Goal: Information Seeking & Learning: Learn about a topic

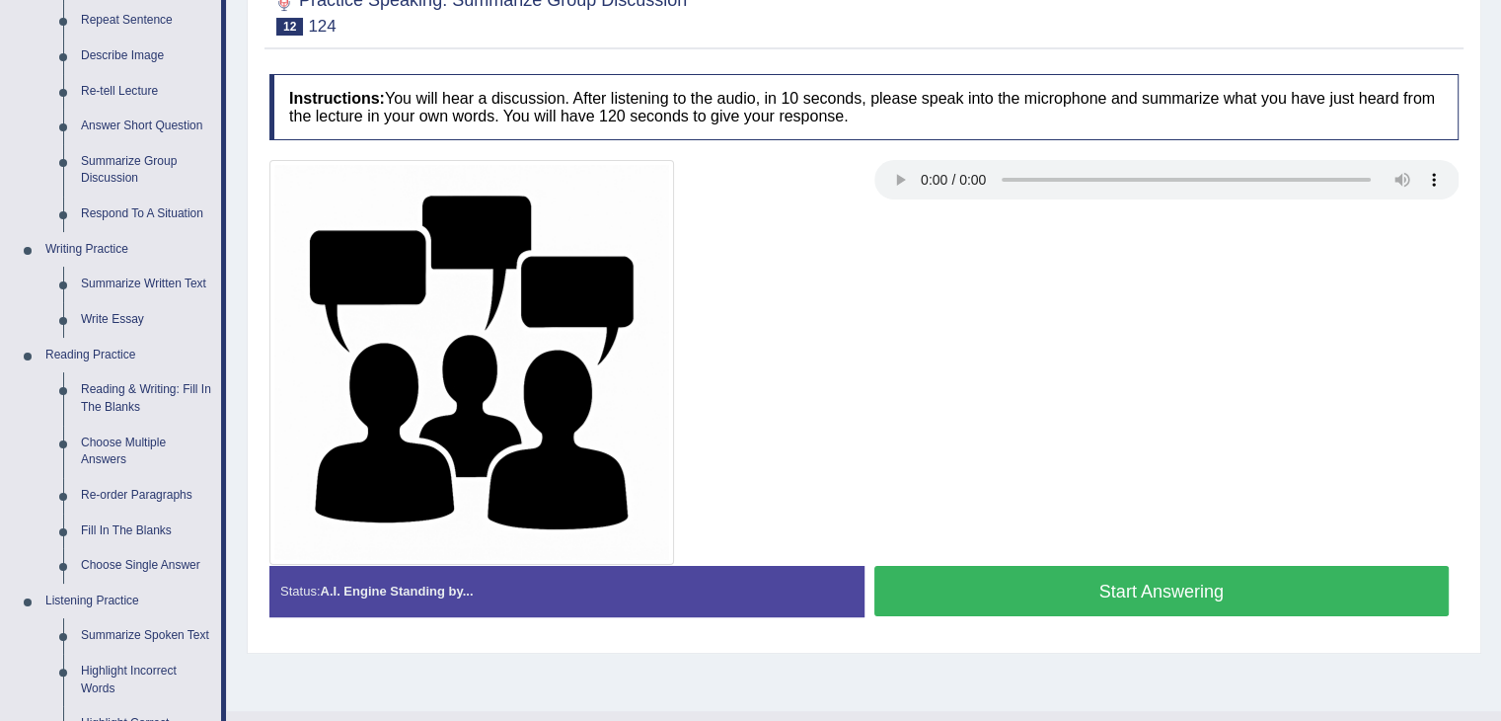
scroll to position [279, 0]
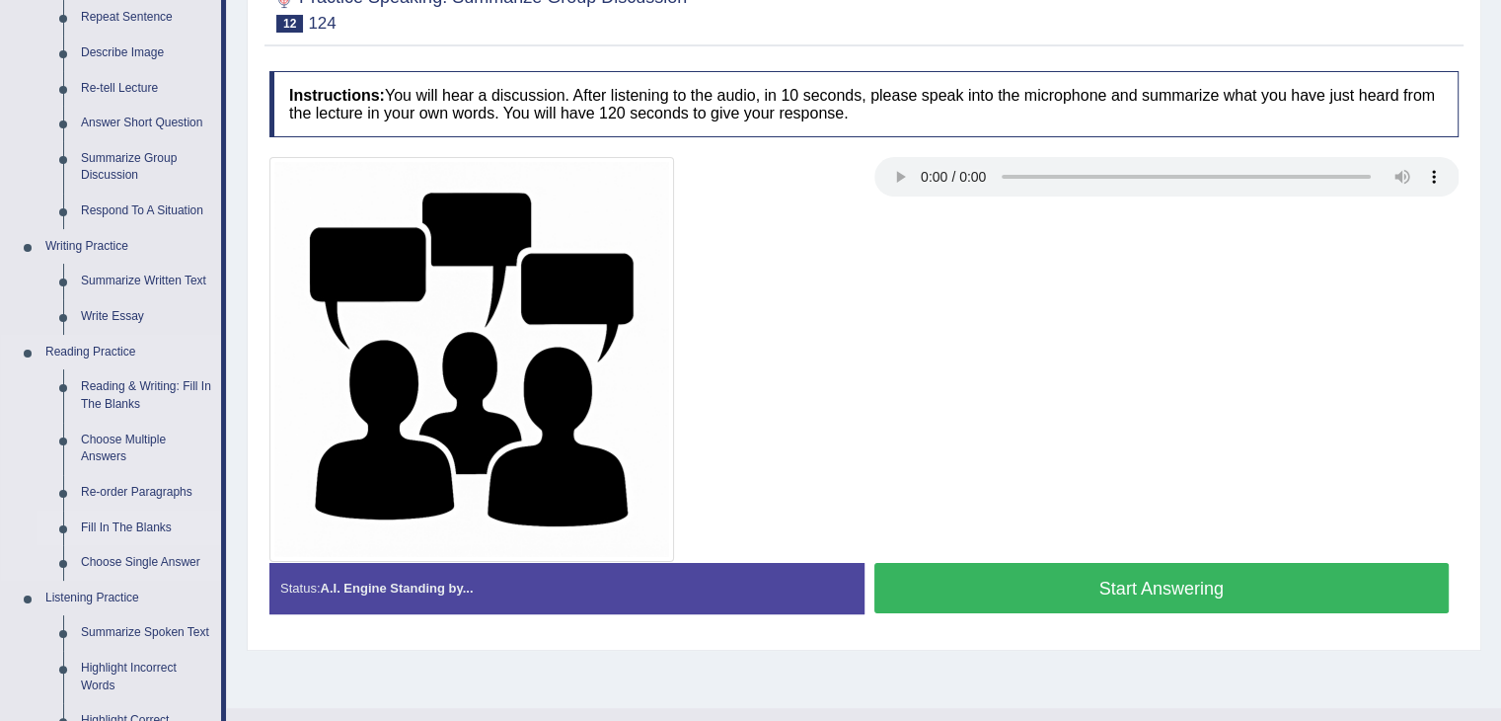
drag, startPoint x: 0, startPoint y: 0, endPoint x: 142, endPoint y: 524, distance: 543.1
click at [142, 524] on link "Fill In The Blanks" at bounding box center [146, 528] width 149 height 36
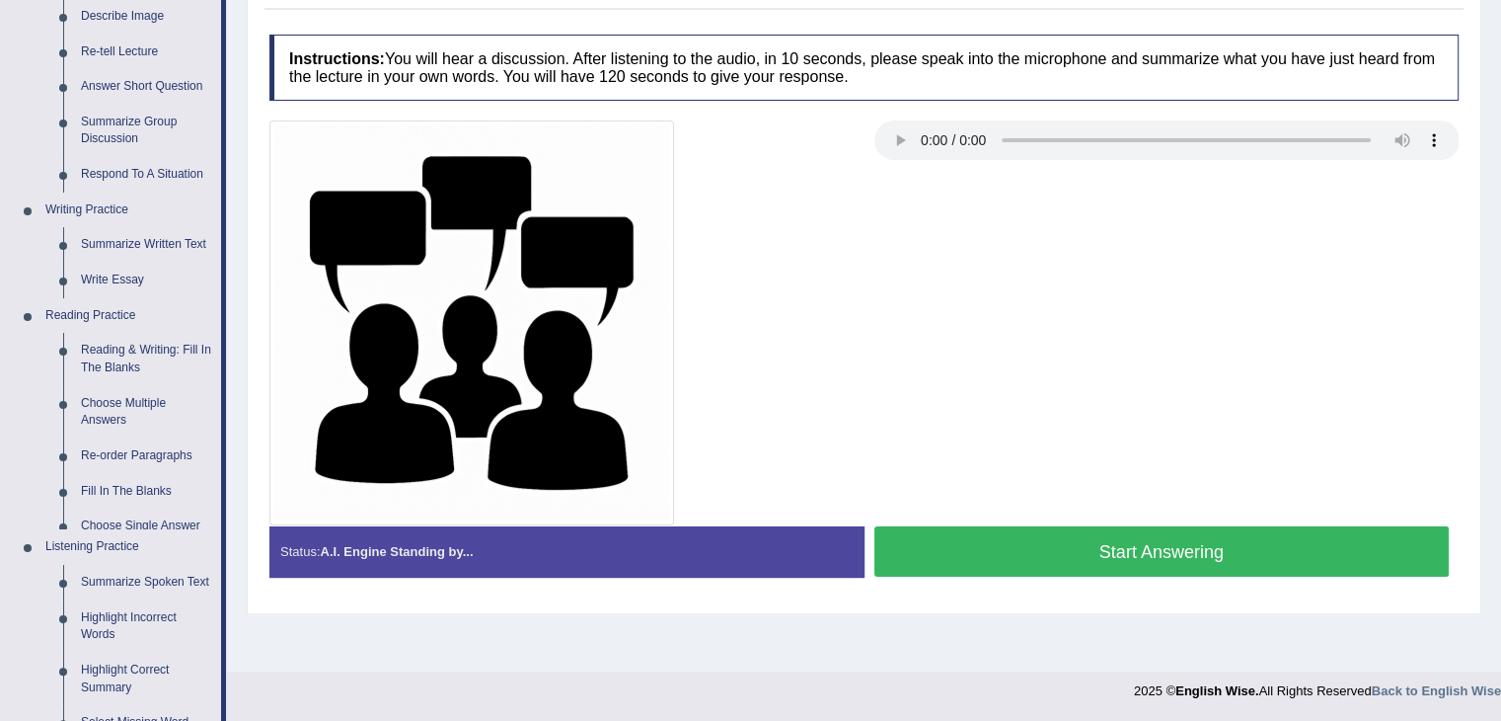
scroll to position [691, 0]
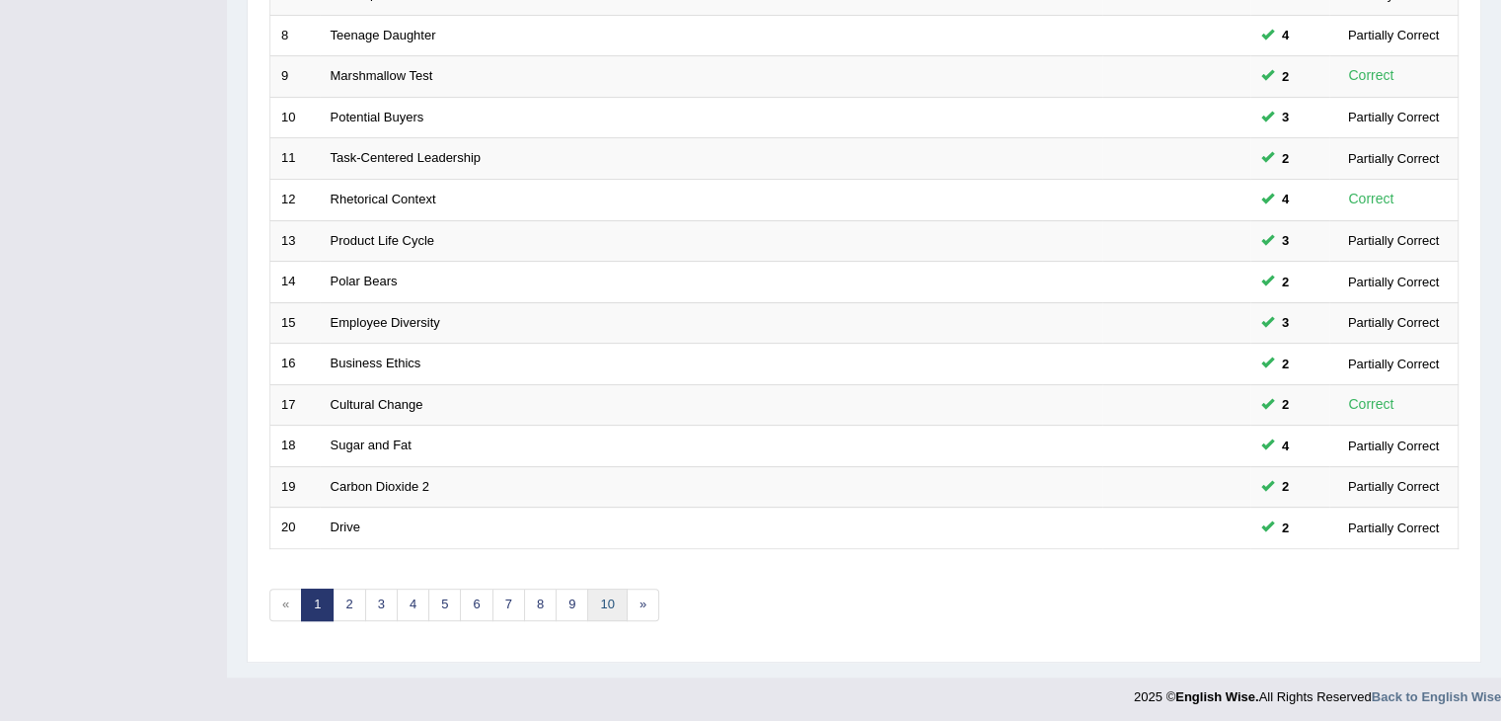
click at [600, 602] on link "10" at bounding box center [606, 604] width 39 height 33
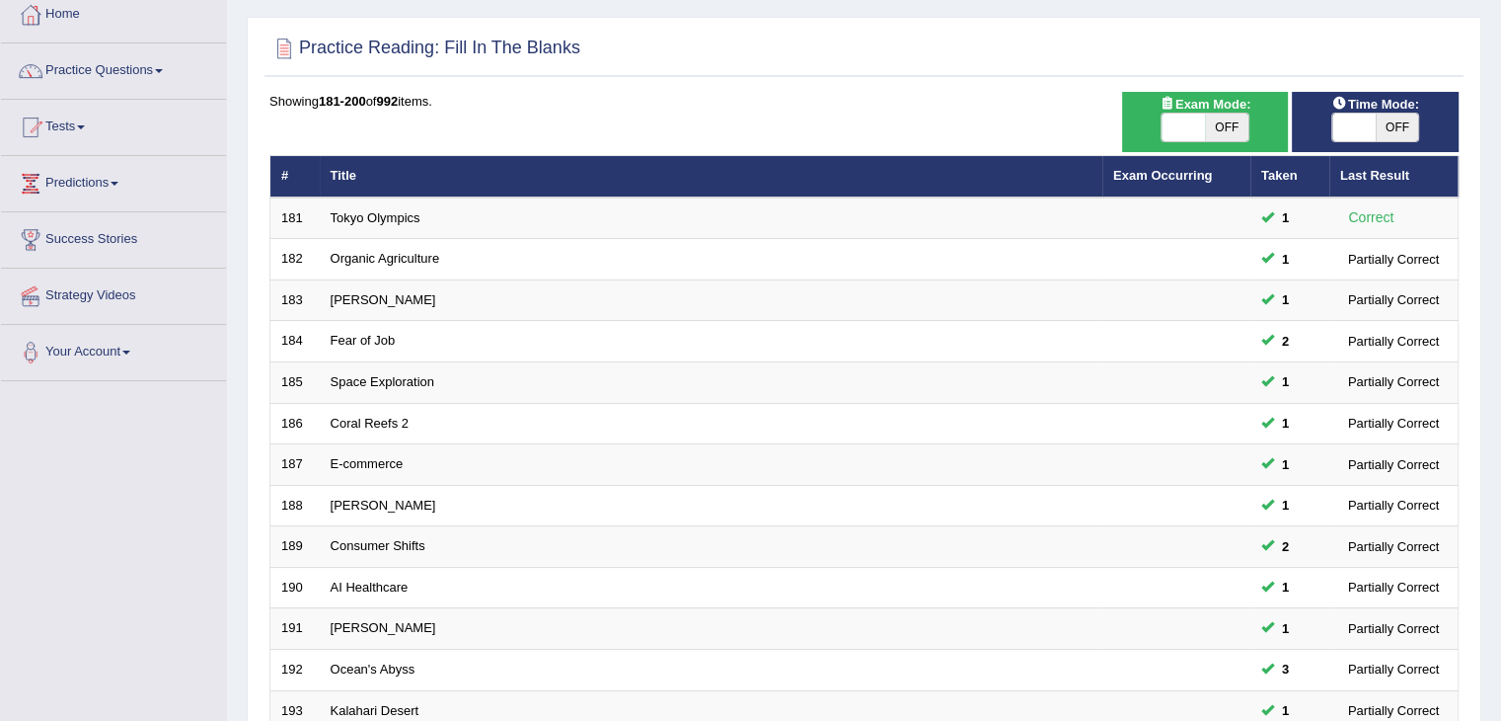
scroll to position [110, 0]
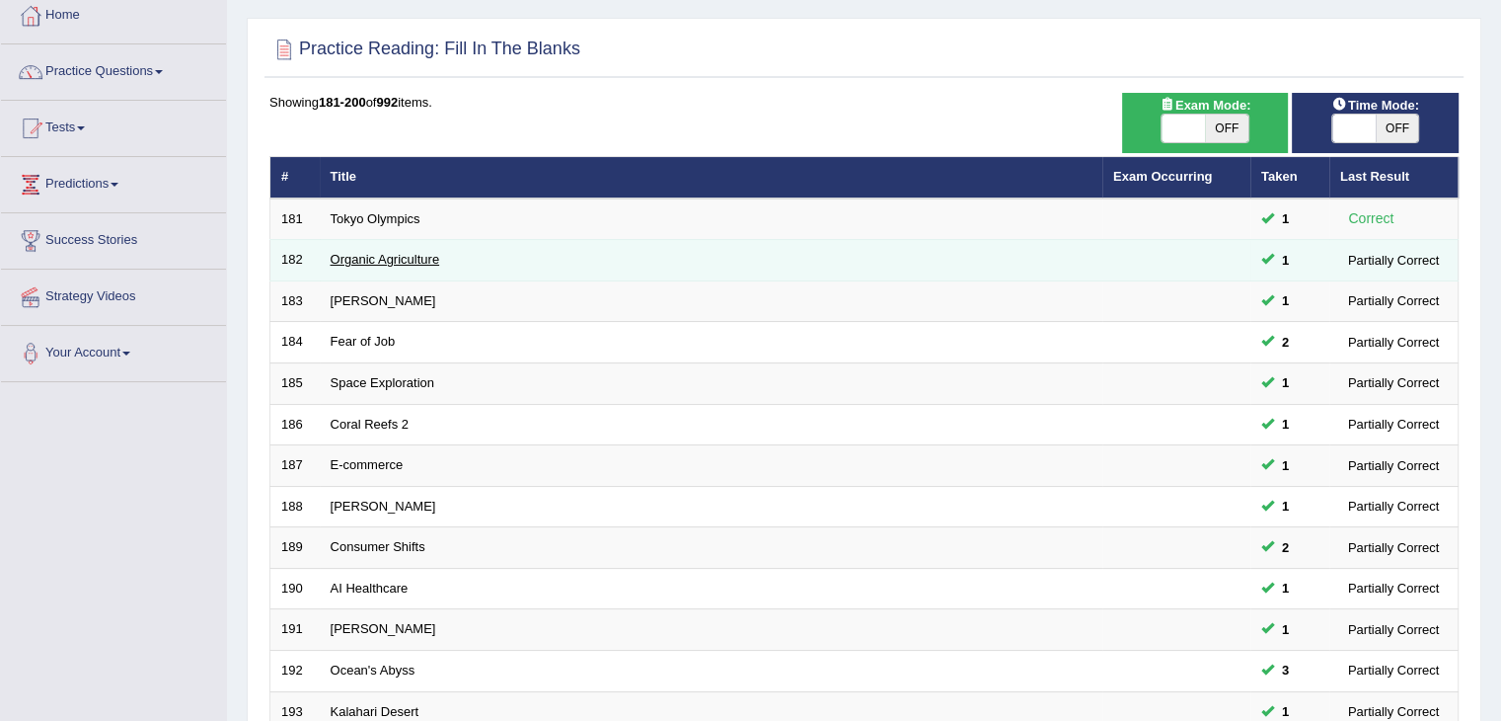
click at [363, 252] on link "Organic Agriculture" at bounding box center [386, 259] width 110 height 15
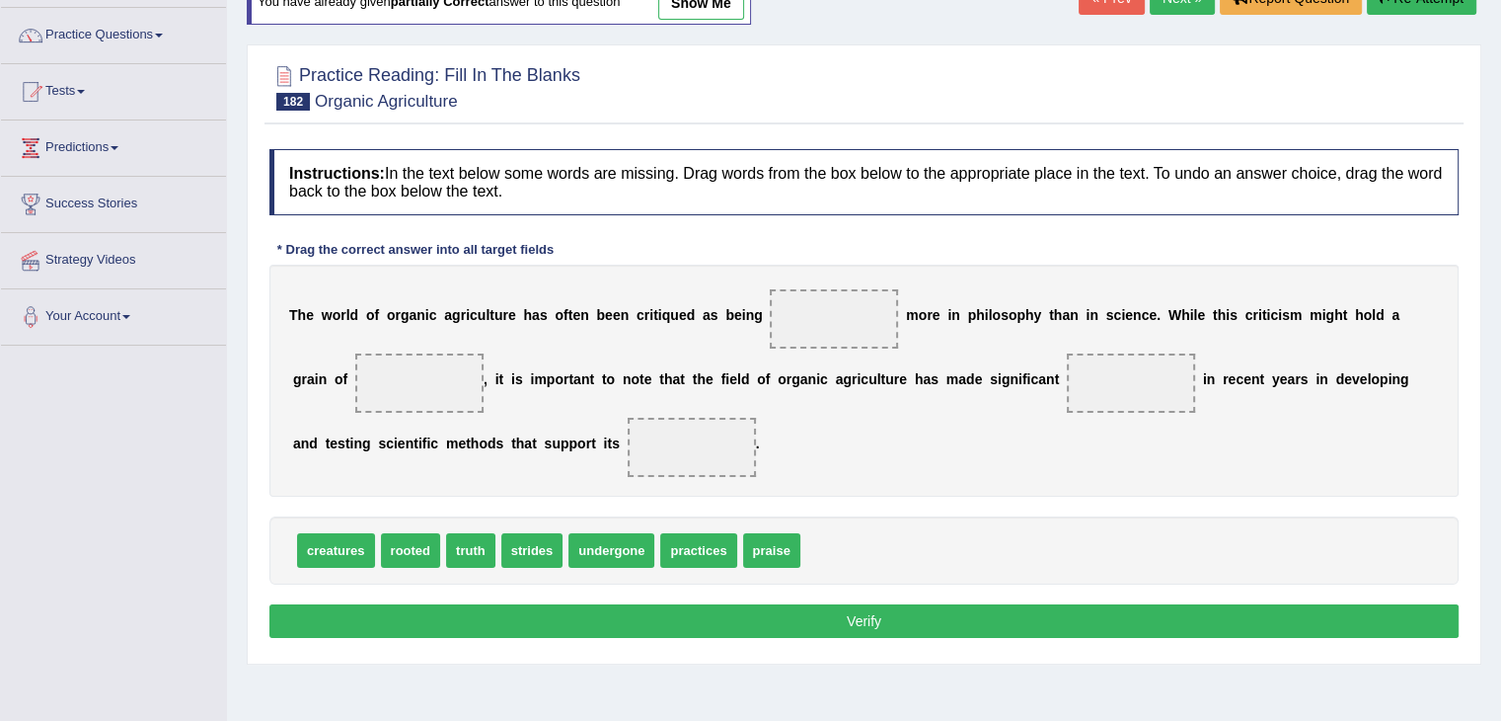
scroll to position [150, 0]
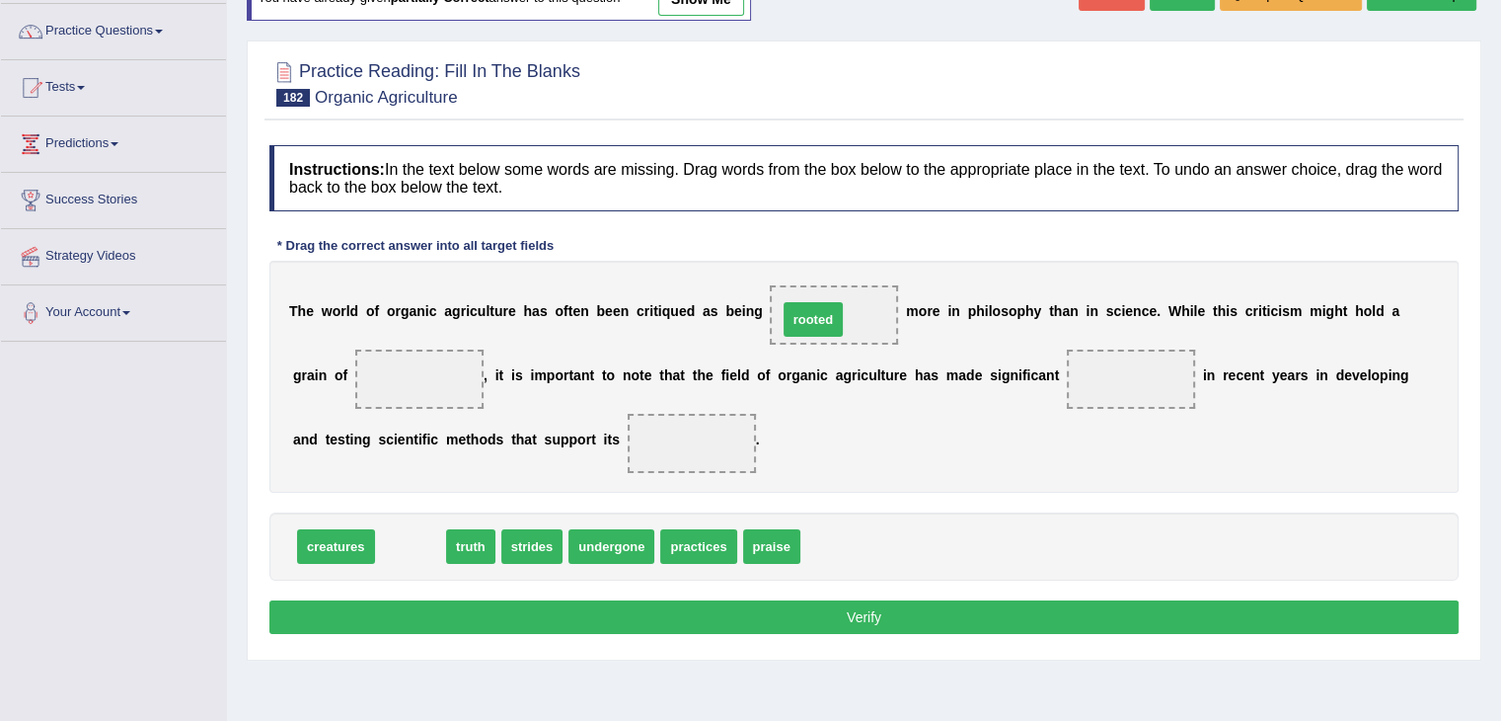
drag, startPoint x: 419, startPoint y: 549, endPoint x: 821, endPoint y: 321, distance: 462.8
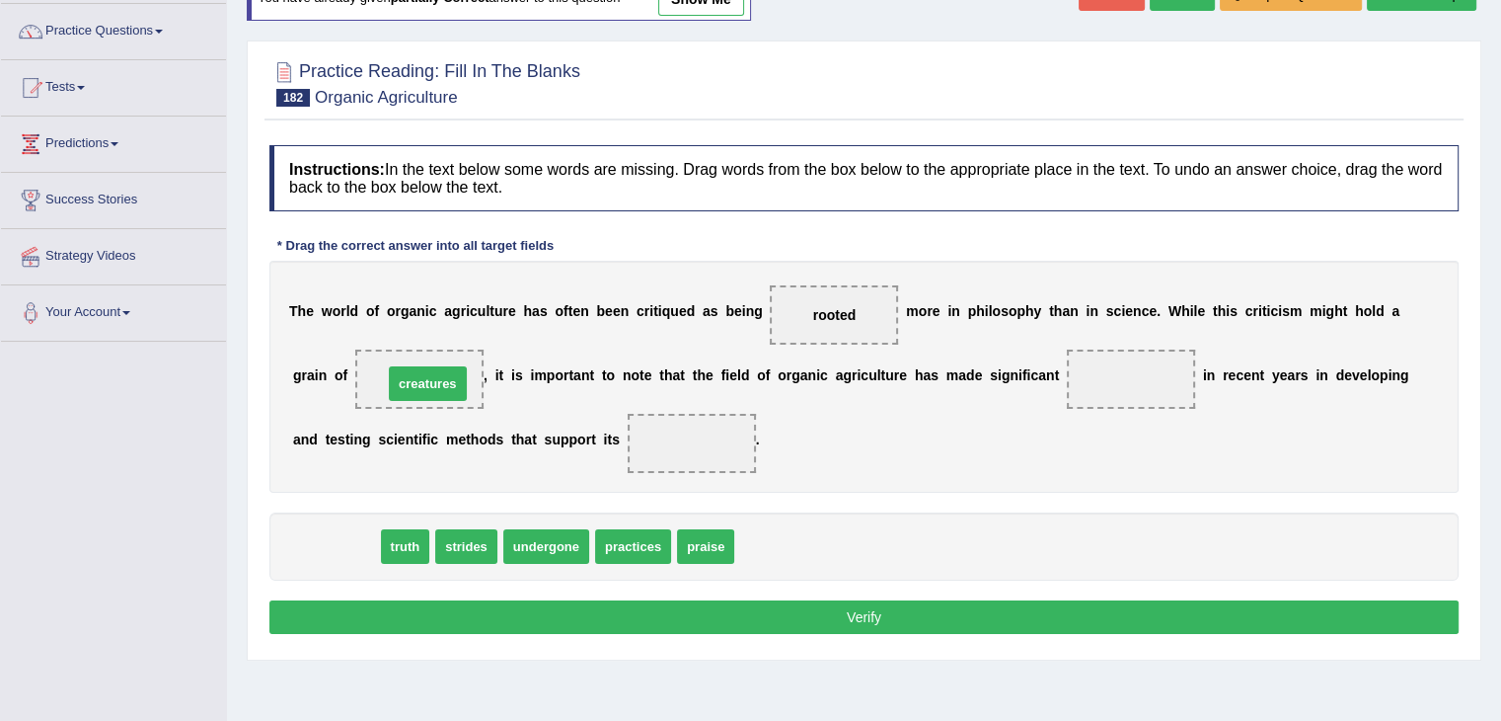
drag, startPoint x: 340, startPoint y: 539, endPoint x: 431, endPoint y: 376, distance: 187.0
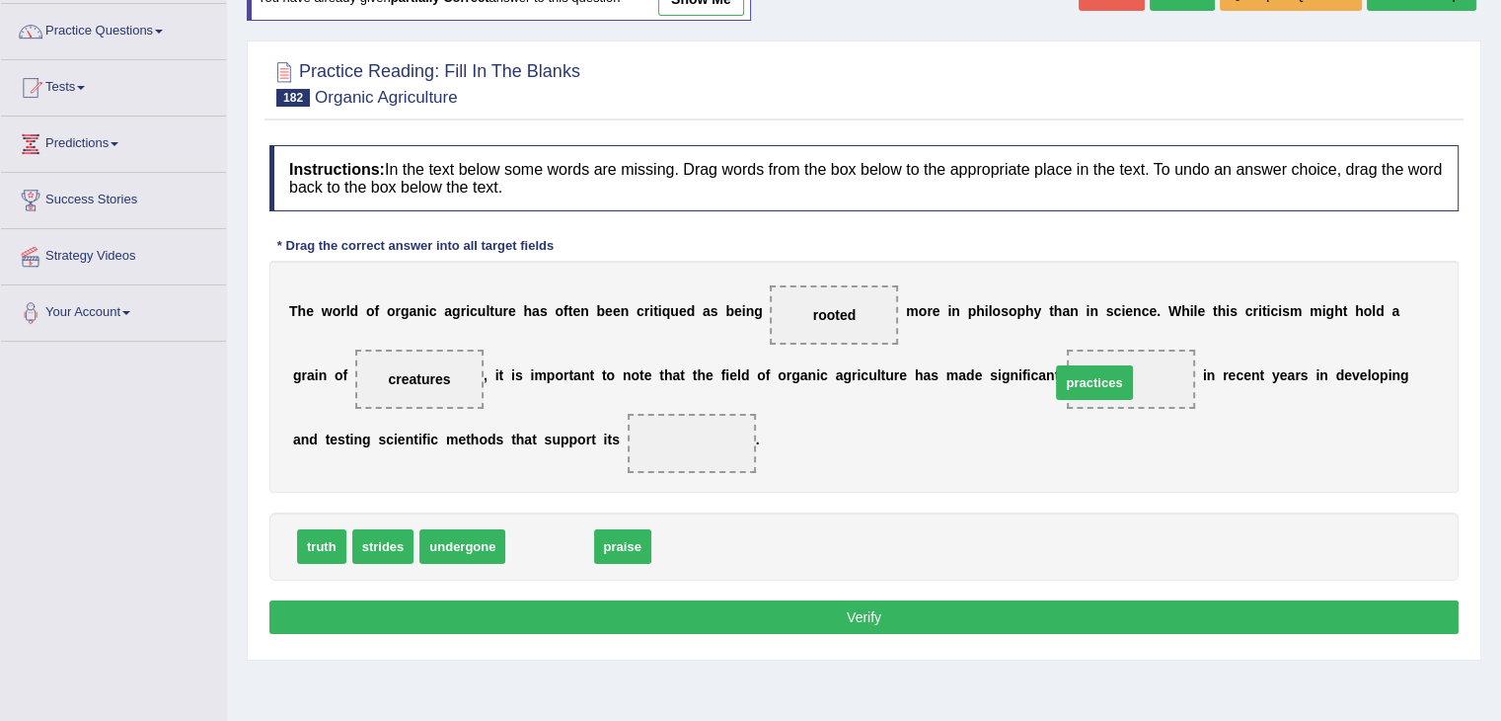
drag, startPoint x: 553, startPoint y: 550, endPoint x: 1101, endPoint y: 386, distance: 571.8
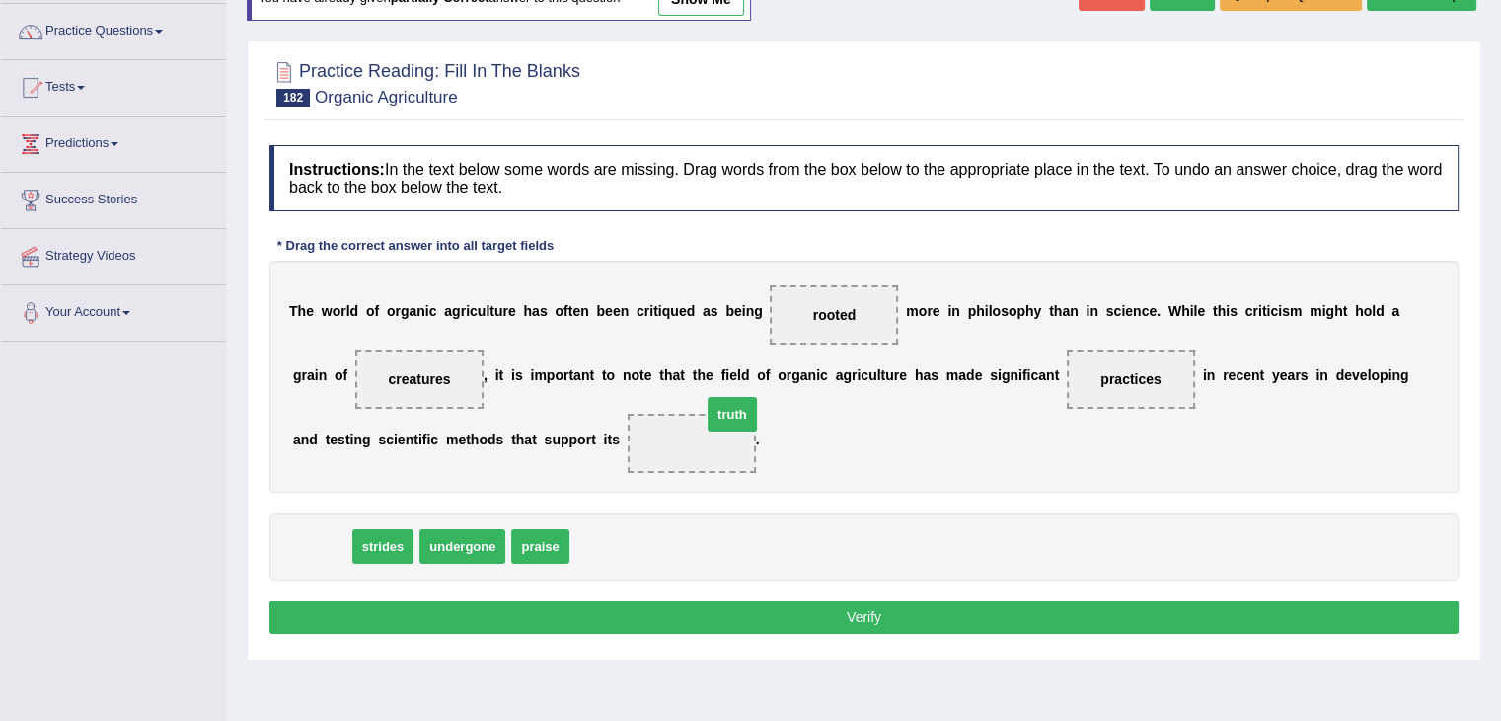
drag, startPoint x: 324, startPoint y: 542, endPoint x: 730, endPoint y: 418, distance: 425.3
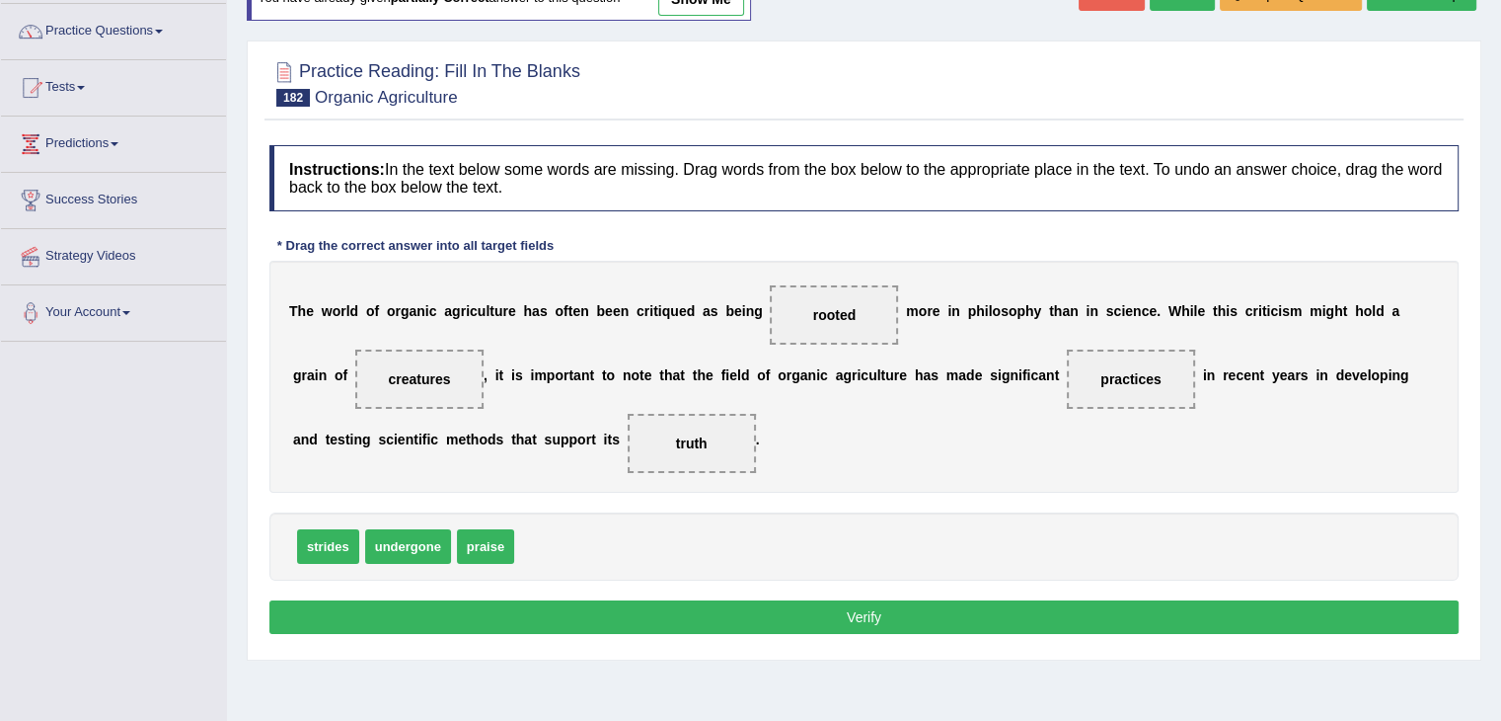
click at [685, 615] on button "Verify" at bounding box center [864, 617] width 1190 height 34
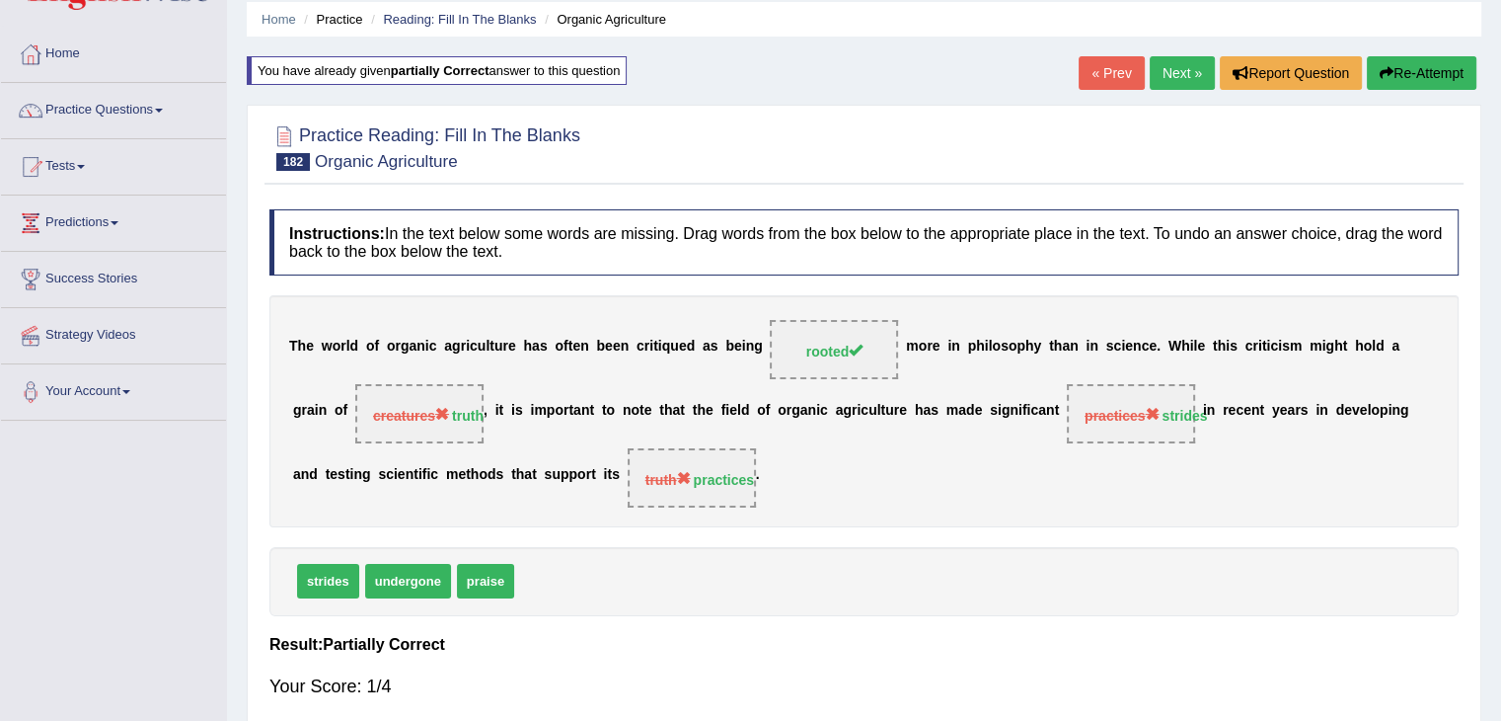
scroll to position [67, 0]
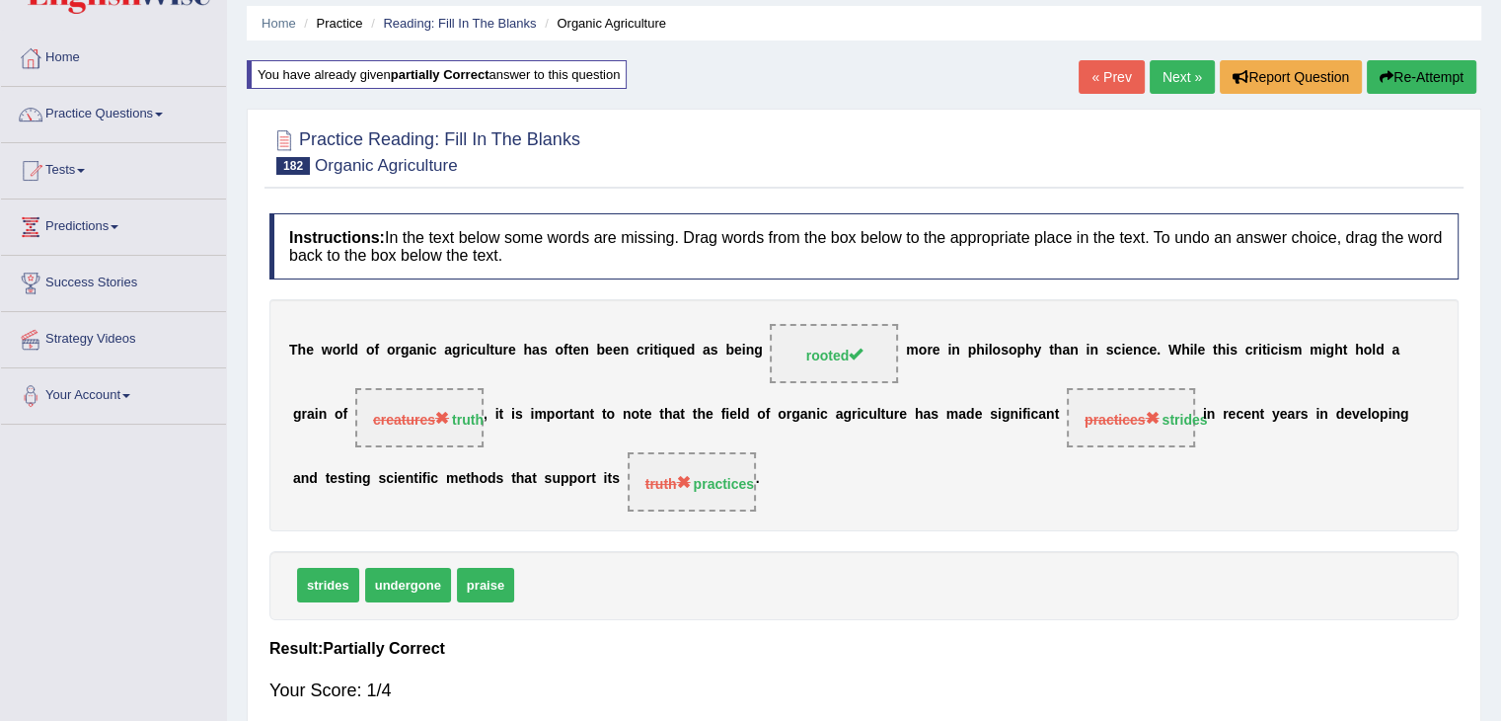
click at [1423, 82] on button "Re-Attempt" at bounding box center [1422, 77] width 110 height 34
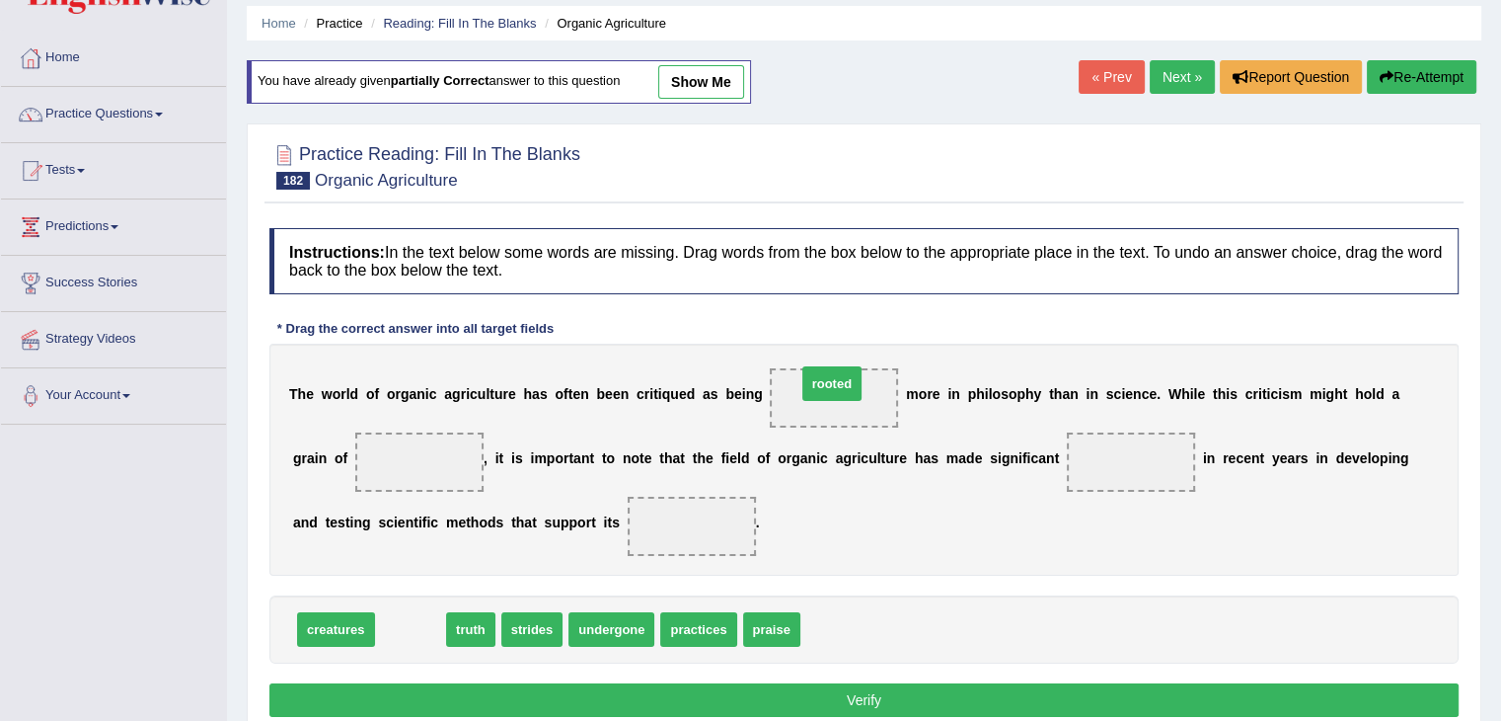
drag, startPoint x: 400, startPoint y: 628, endPoint x: 821, endPoint y: 383, distance: 487.4
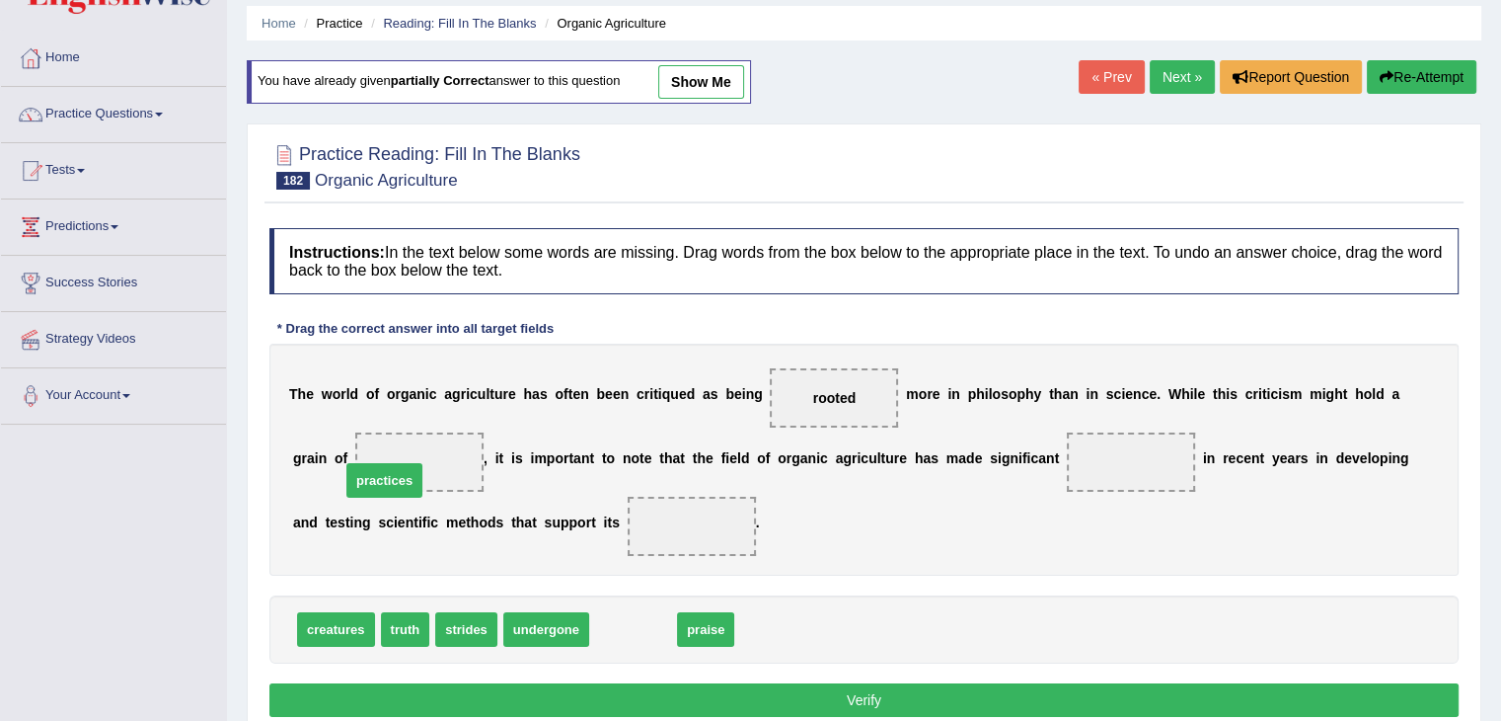
drag, startPoint x: 632, startPoint y: 618, endPoint x: 389, endPoint y: 463, distance: 288.1
click at [474, 625] on span "strides" at bounding box center [466, 629] width 62 height 35
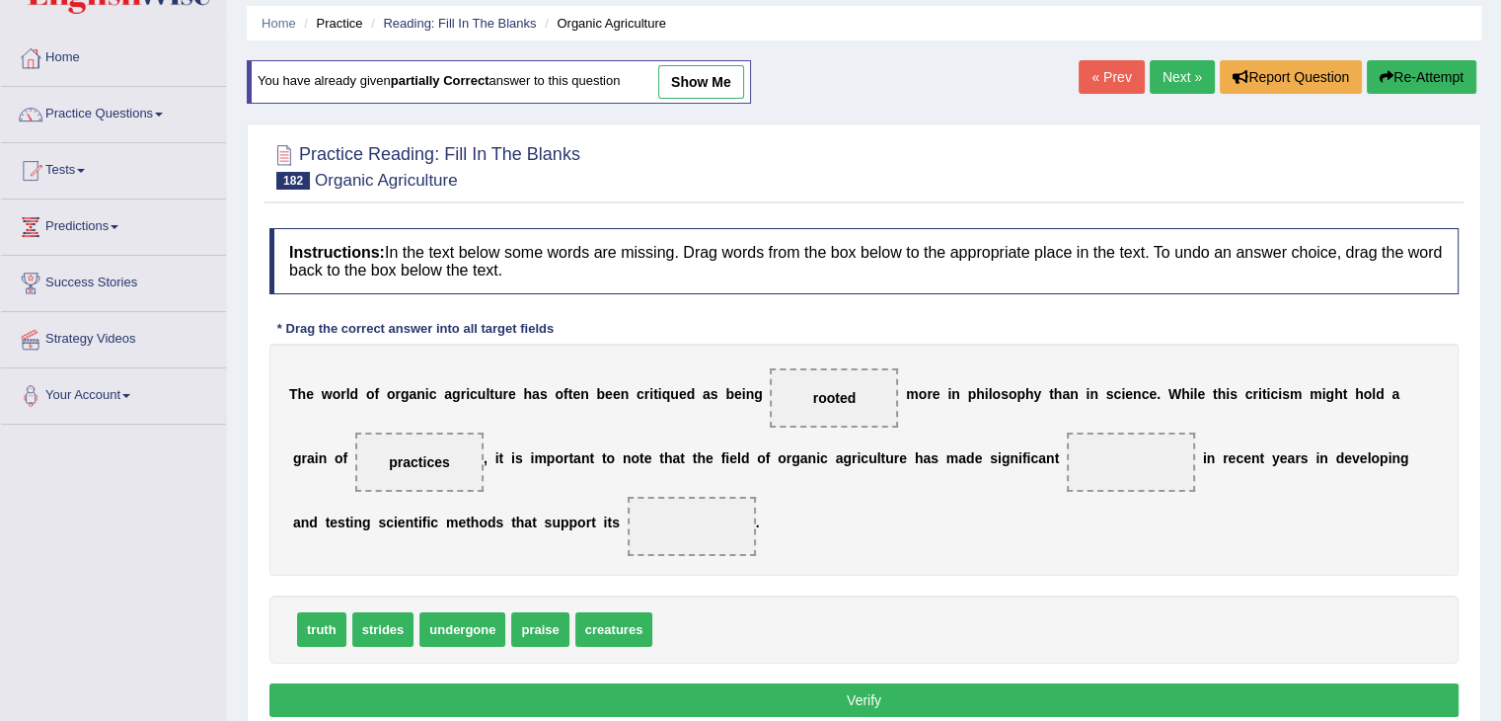
click at [426, 457] on span "practices" at bounding box center [419, 461] width 128 height 59
drag, startPoint x: 426, startPoint y: 457, endPoint x: 727, endPoint y: 531, distance: 309.1
drag, startPoint x: 318, startPoint y: 613, endPoint x: 403, endPoint y: 455, distance: 179.3
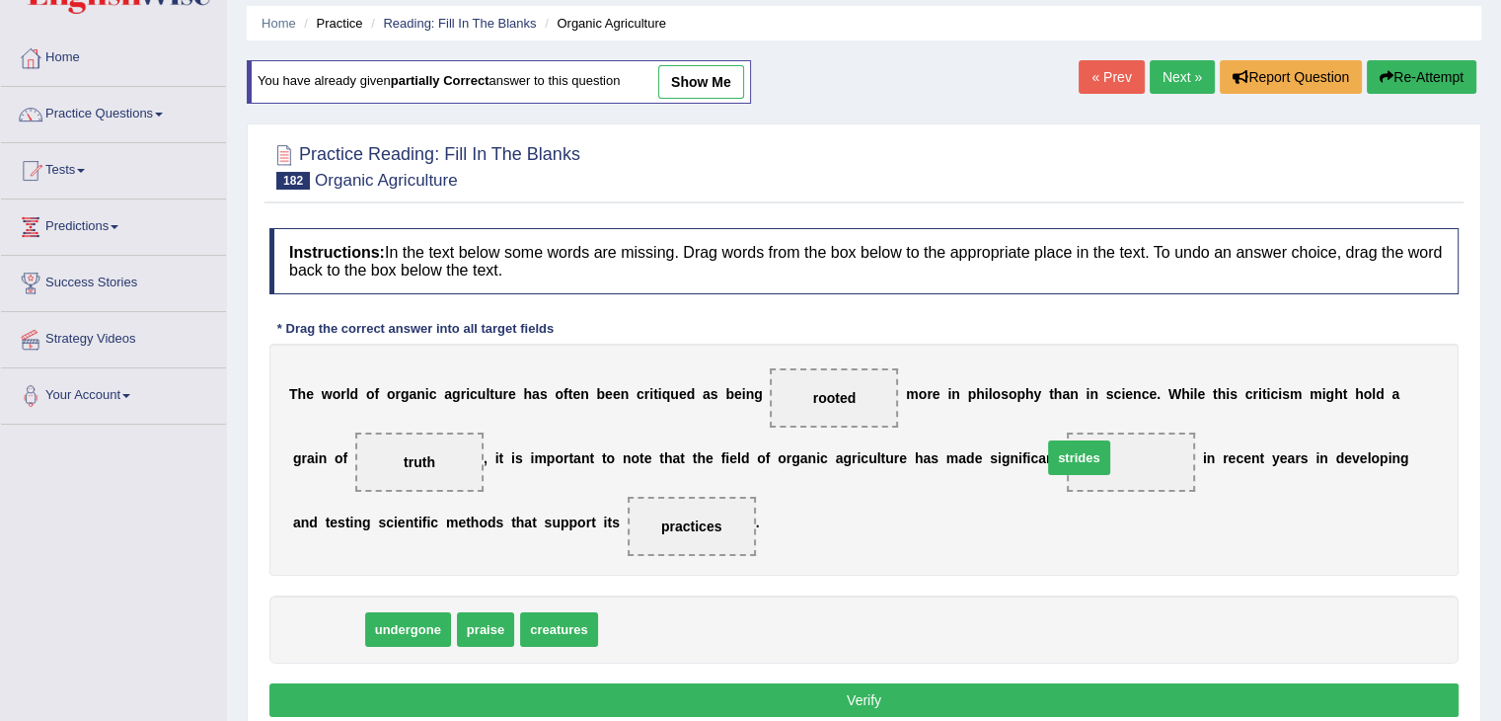
drag, startPoint x: 323, startPoint y: 626, endPoint x: 1078, endPoint y: 451, distance: 775.1
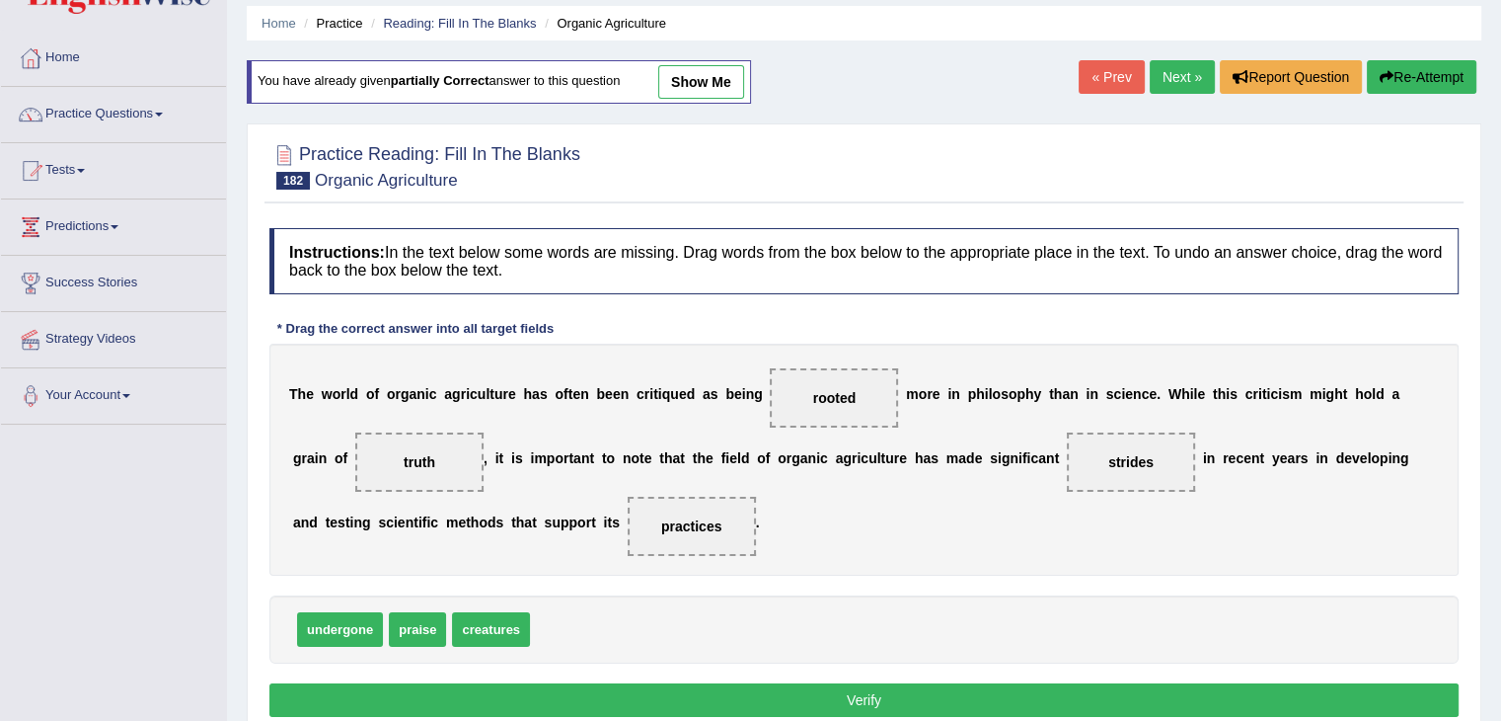
click at [869, 698] on button "Verify" at bounding box center [864, 700] width 1190 height 34
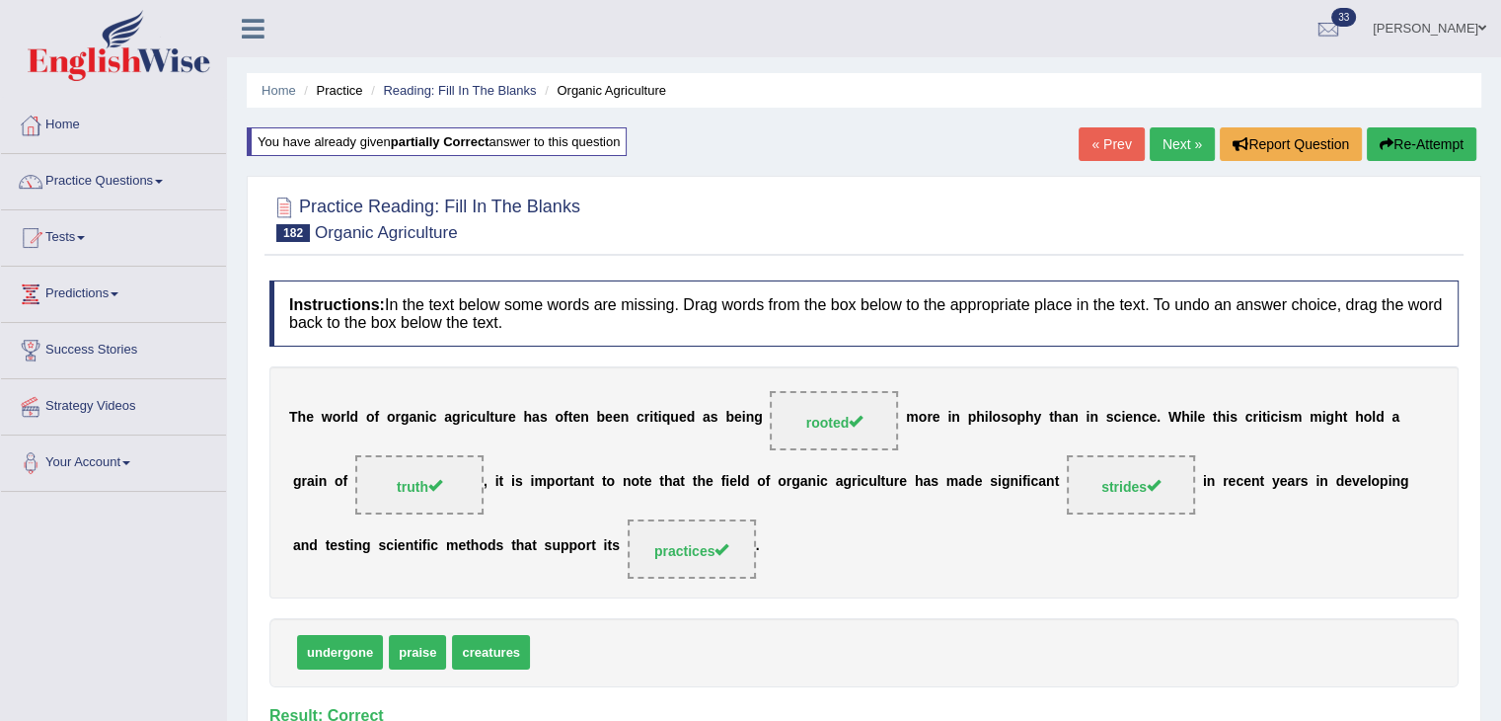
click at [1178, 148] on link "Next »" at bounding box center [1182, 144] width 65 height 34
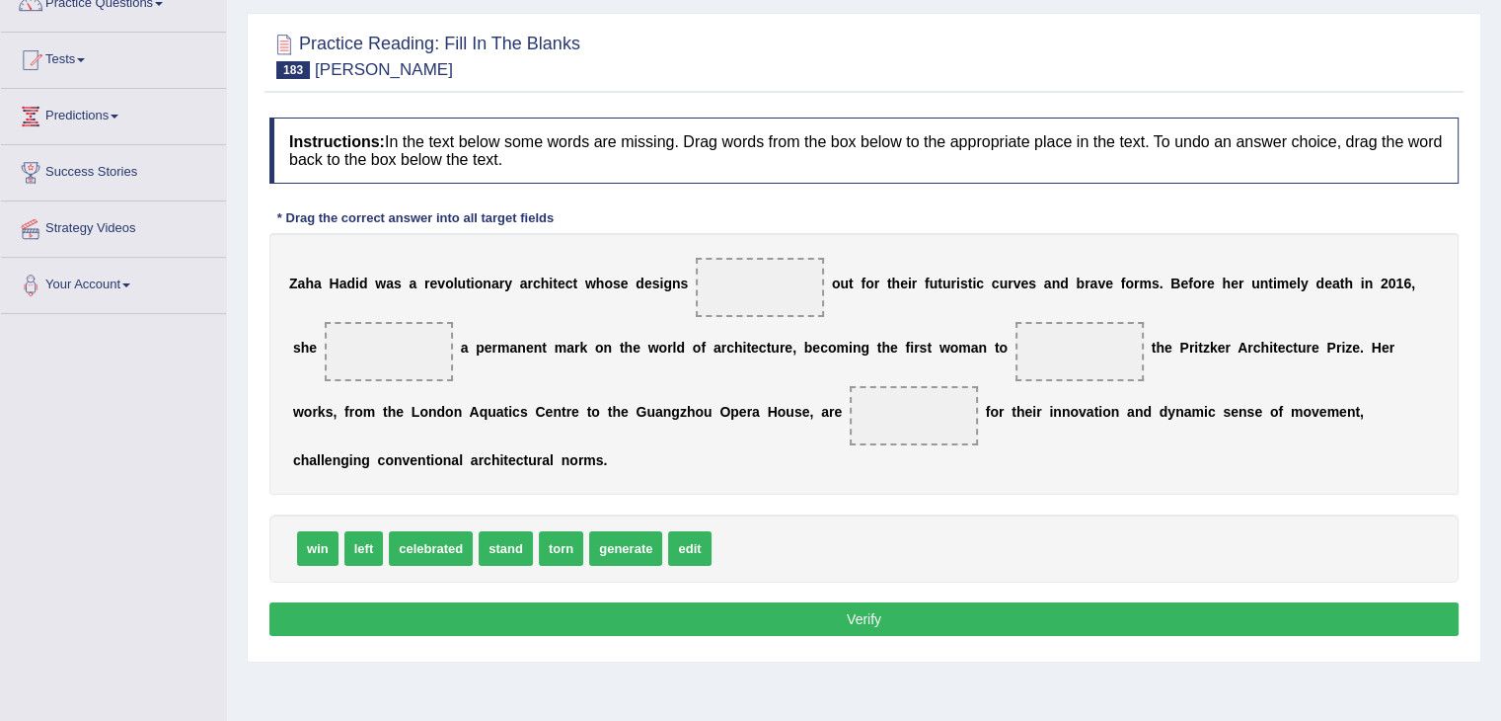
scroll to position [181, 0]
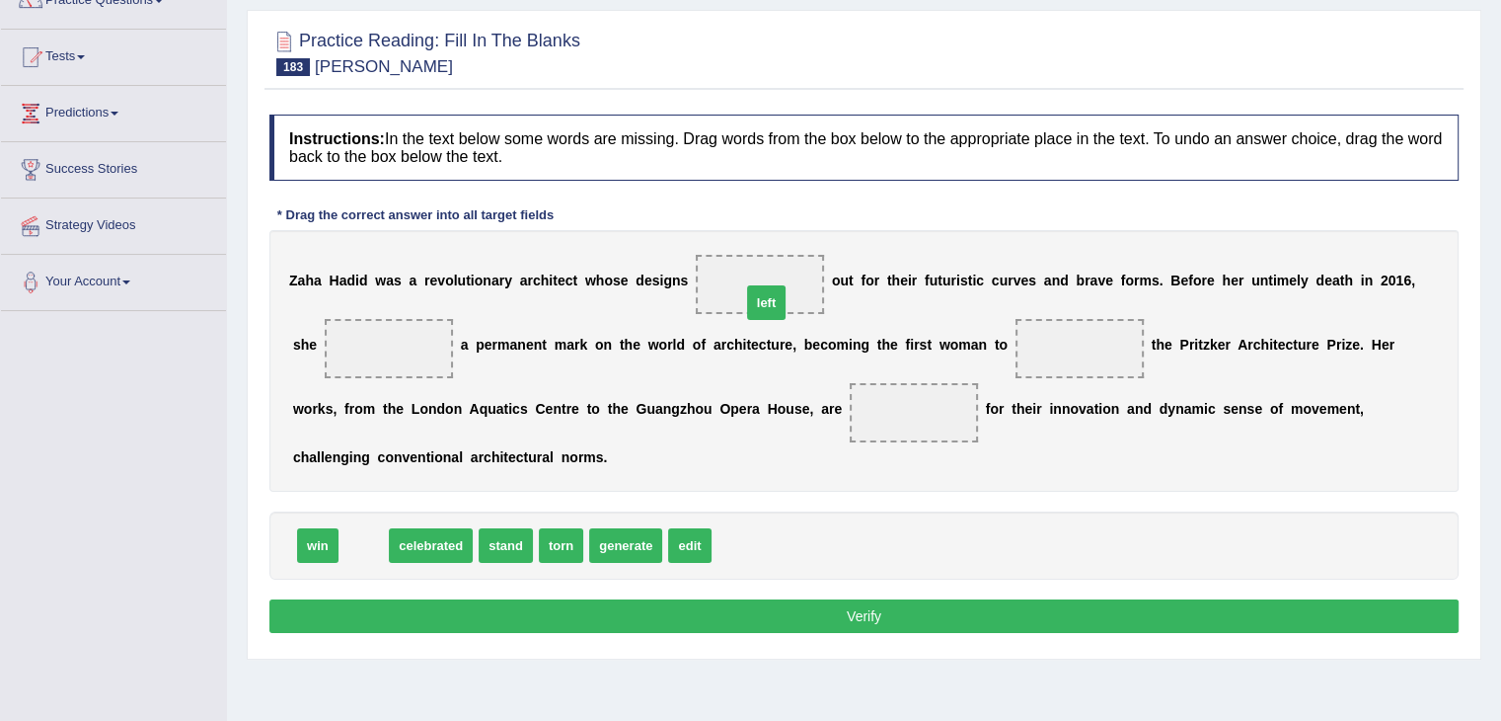
drag, startPoint x: 355, startPoint y: 541, endPoint x: 781, endPoint y: 278, distance: 500.0
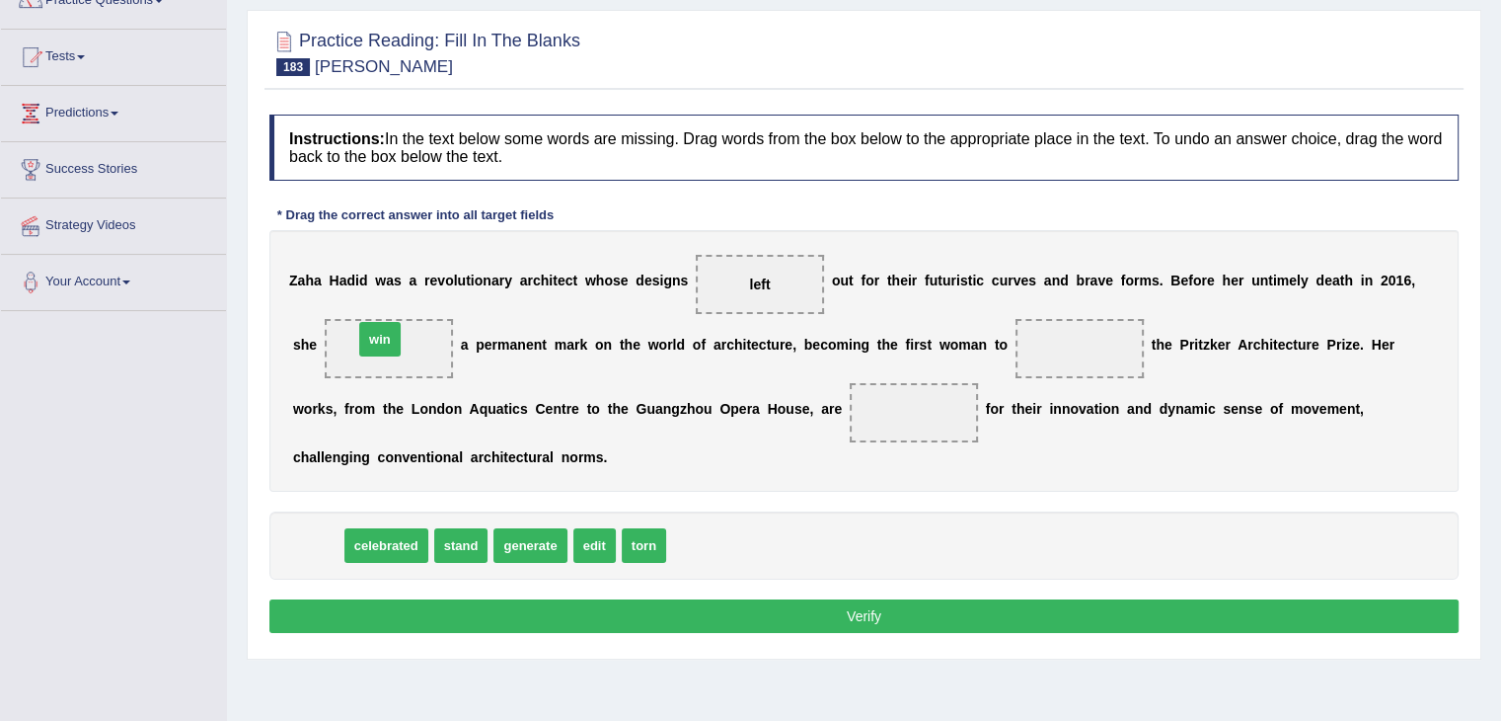
drag, startPoint x: 322, startPoint y: 542, endPoint x: 395, endPoint y: 337, distance: 217.9
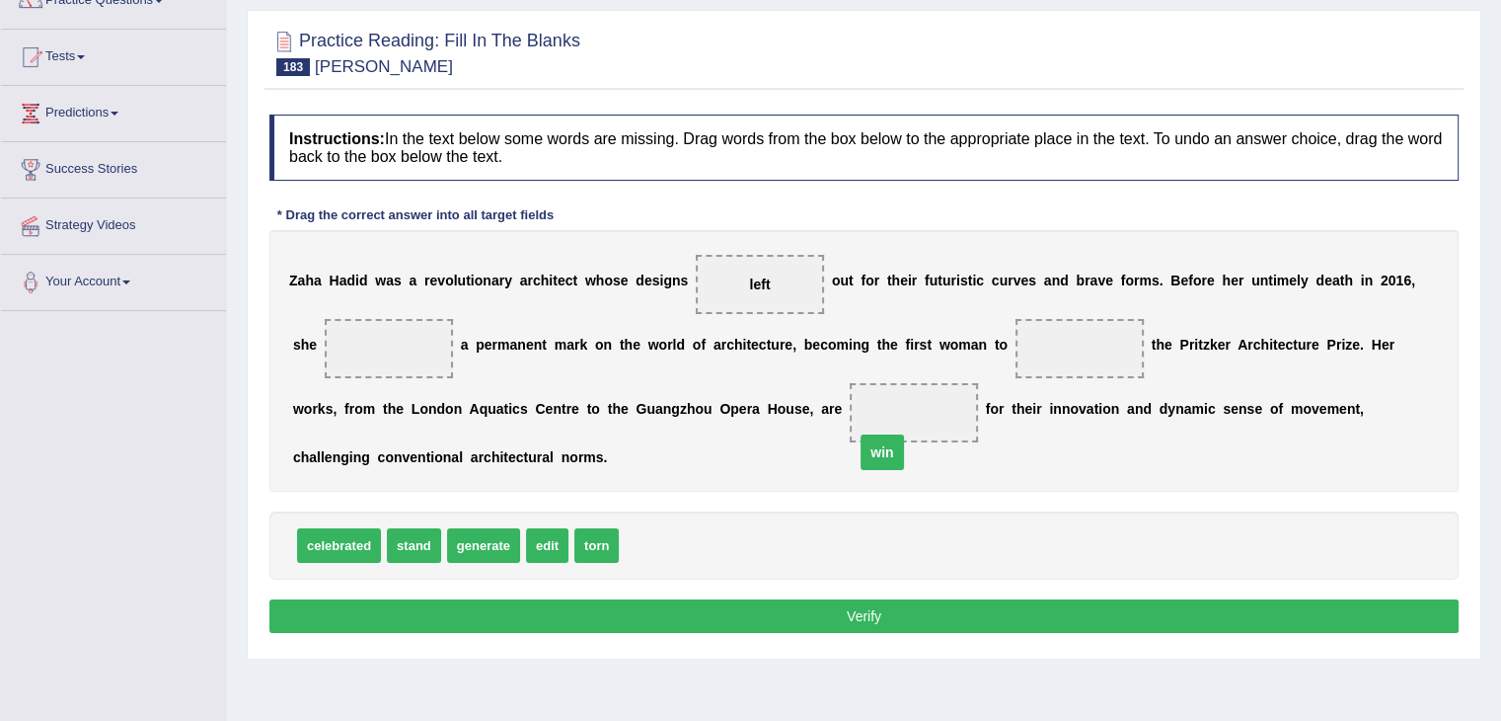
drag, startPoint x: 385, startPoint y: 342, endPoint x: 1031, endPoint y: 406, distance: 648.8
click at [903, 434] on span "win" at bounding box center [882, 452] width 42 height 36
drag, startPoint x: 374, startPoint y: 342, endPoint x: 385, endPoint y: 347, distance: 12.4
click at [385, 347] on span "win" at bounding box center [389, 348] width 128 height 59
drag, startPoint x: 385, startPoint y: 347, endPoint x: 1090, endPoint y: 350, distance: 704.8
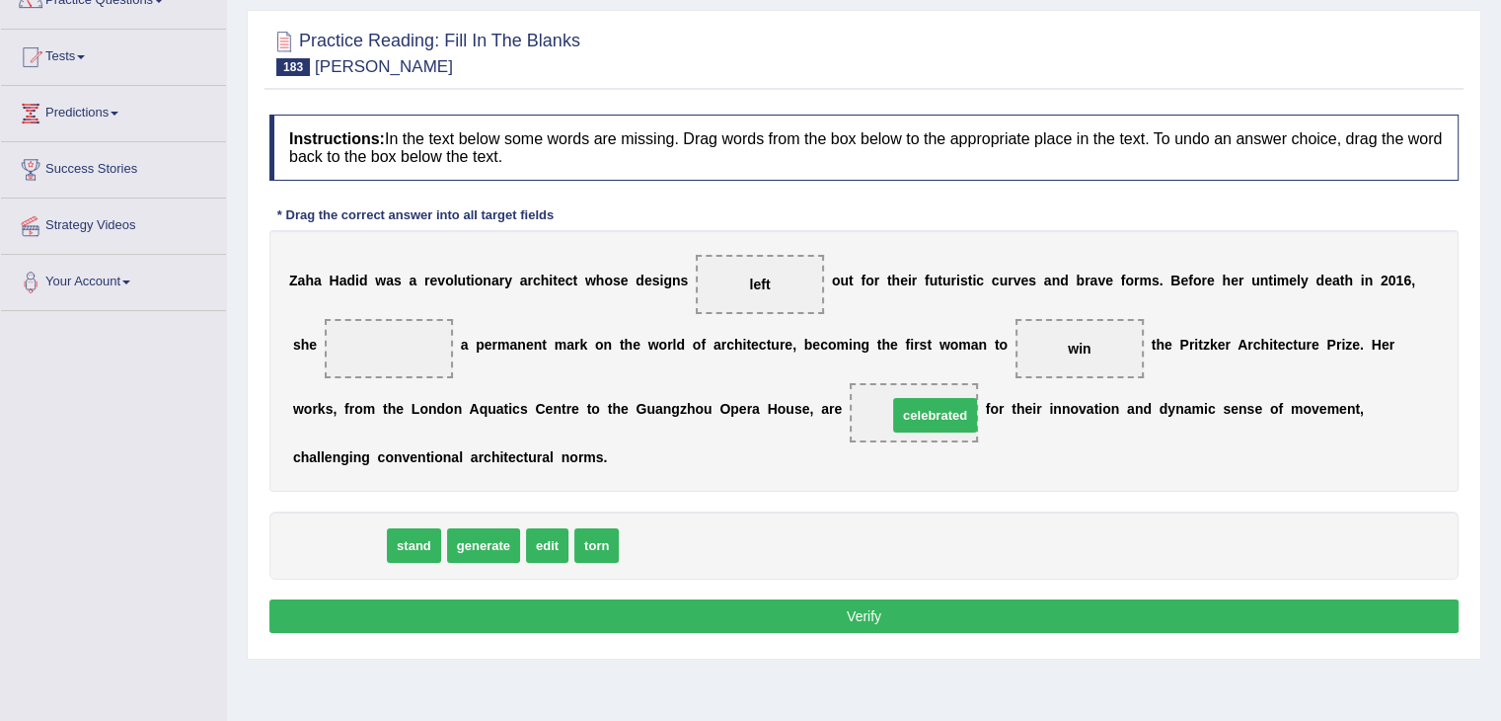
drag, startPoint x: 332, startPoint y: 541, endPoint x: 915, endPoint y: 409, distance: 598.2
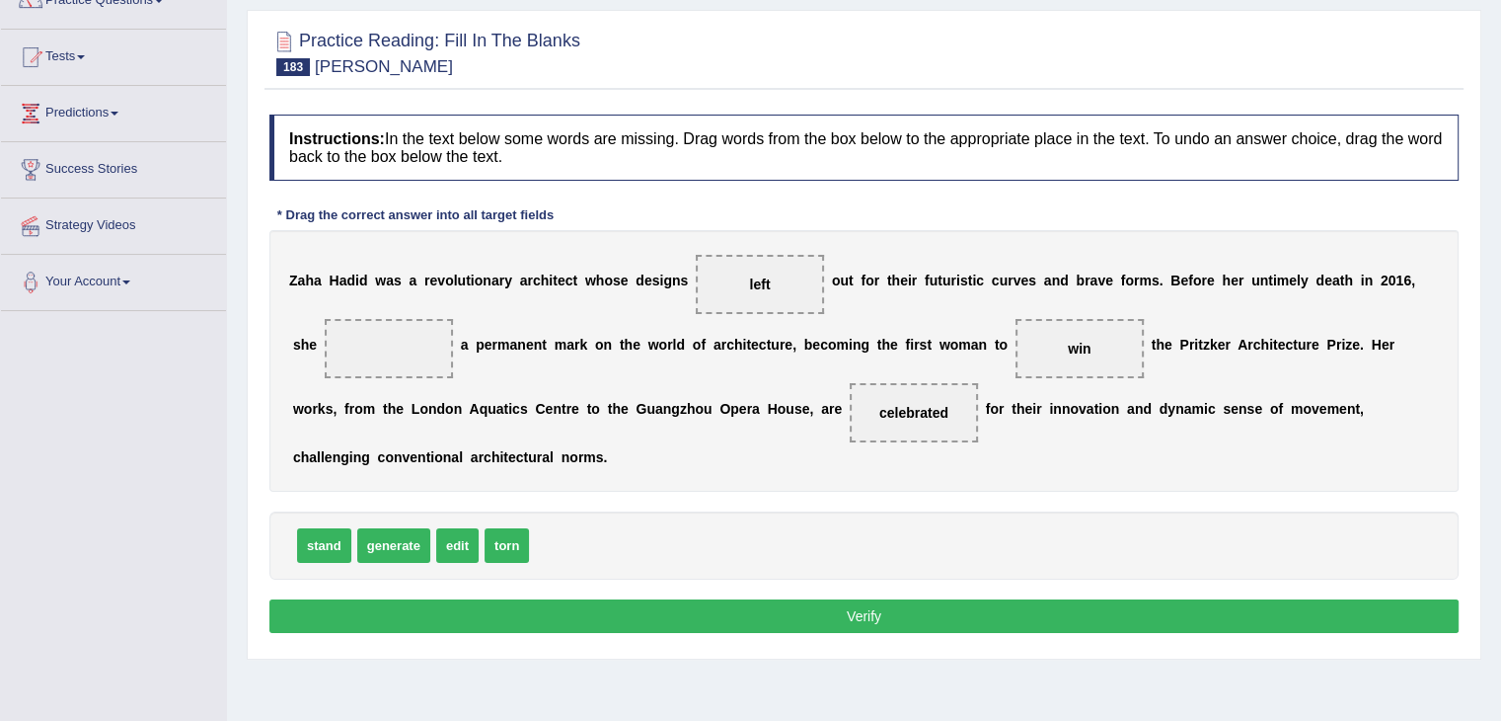
drag, startPoint x: 733, startPoint y: 276, endPoint x: 759, endPoint y: 276, distance: 25.7
click at [759, 276] on span "left" at bounding box center [760, 284] width 128 height 59
drag, startPoint x: 759, startPoint y: 276, endPoint x: 355, endPoint y: 352, distance: 410.8
drag, startPoint x: 519, startPoint y: 537, endPoint x: 753, endPoint y: 277, distance: 349.5
click at [772, 602] on button "Verify" at bounding box center [864, 616] width 1190 height 34
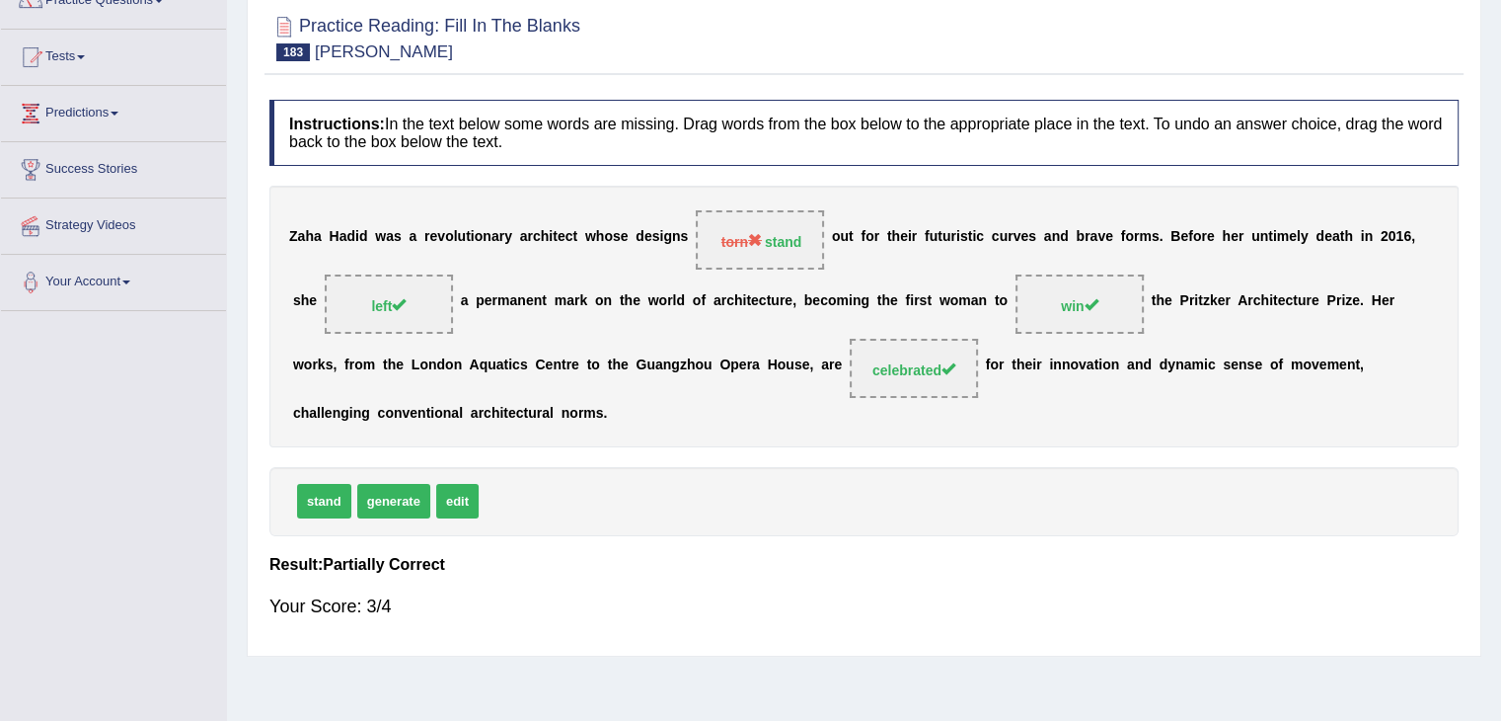
scroll to position [0, 0]
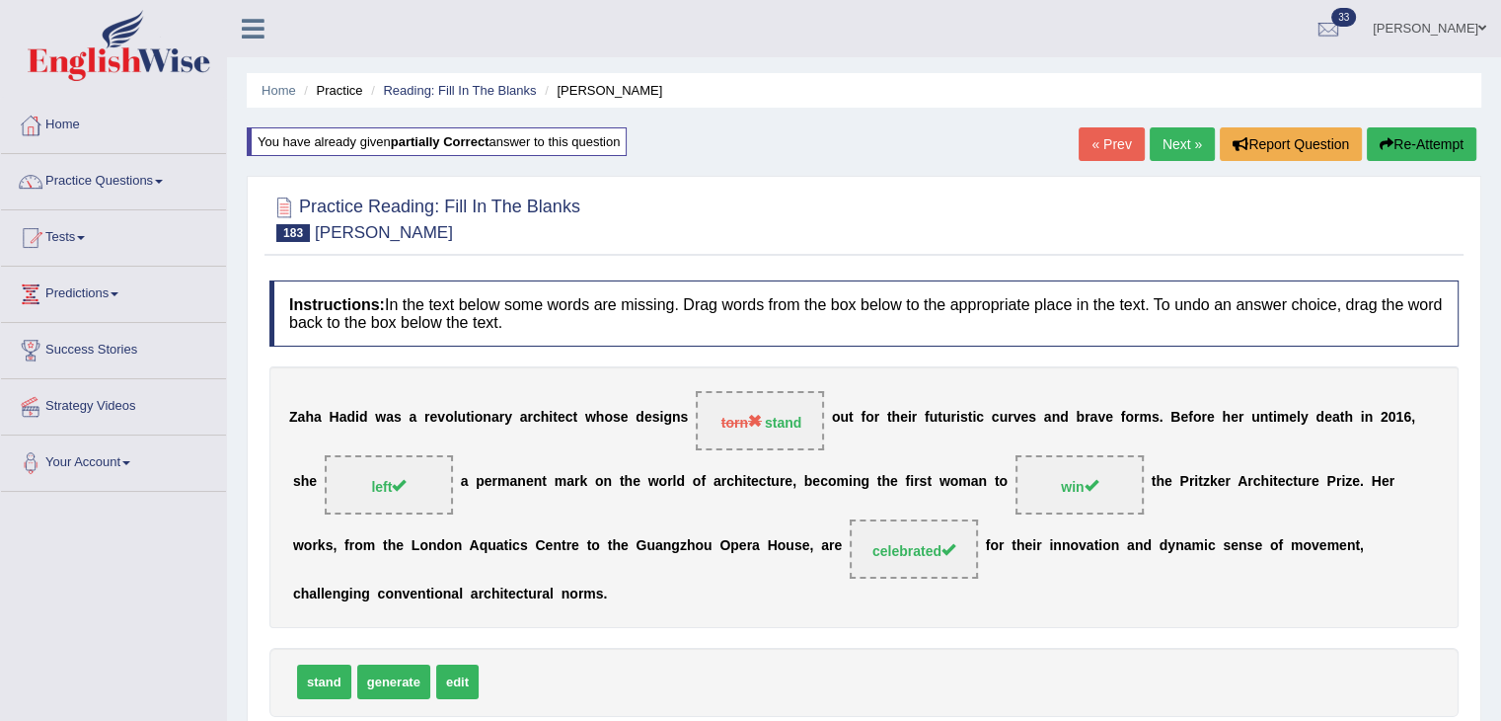
click at [1170, 143] on link "Next »" at bounding box center [1182, 144] width 65 height 34
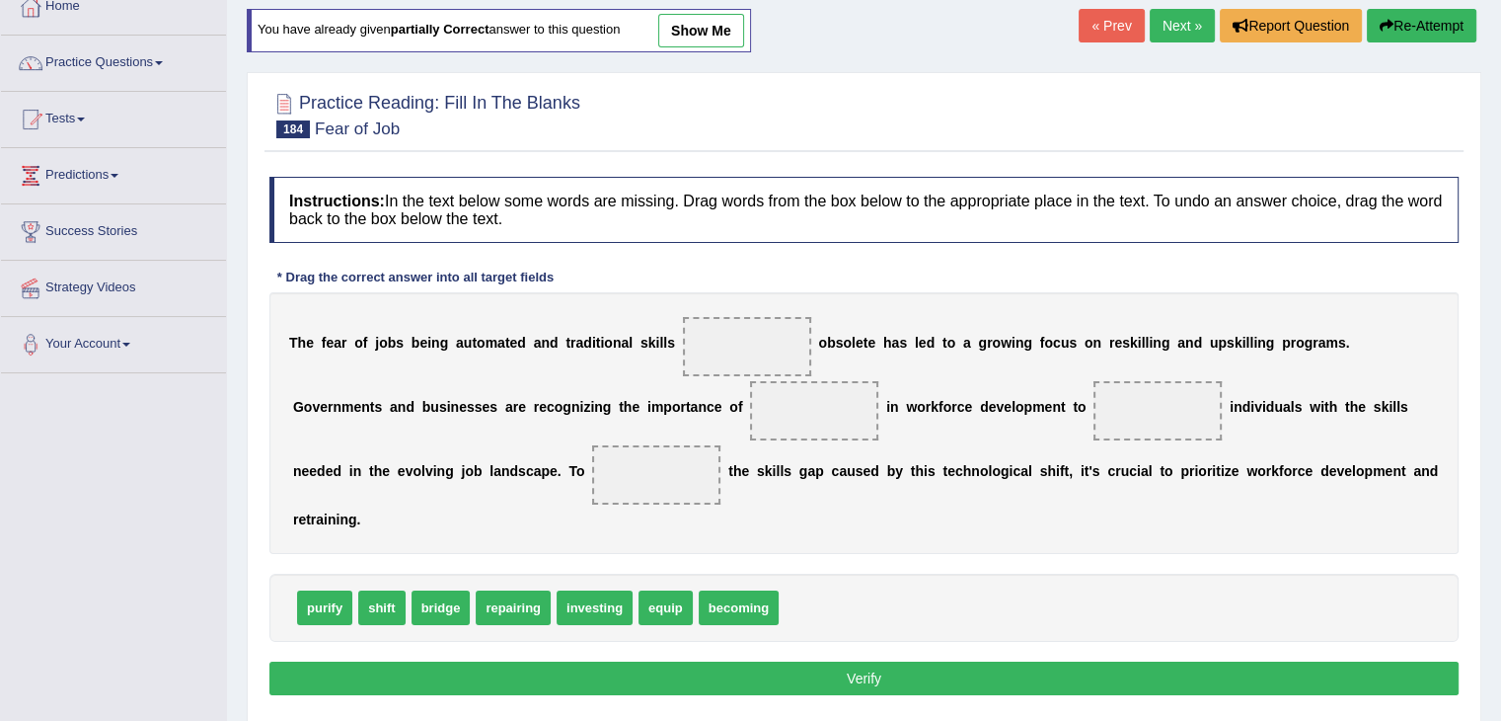
scroll to position [122, 0]
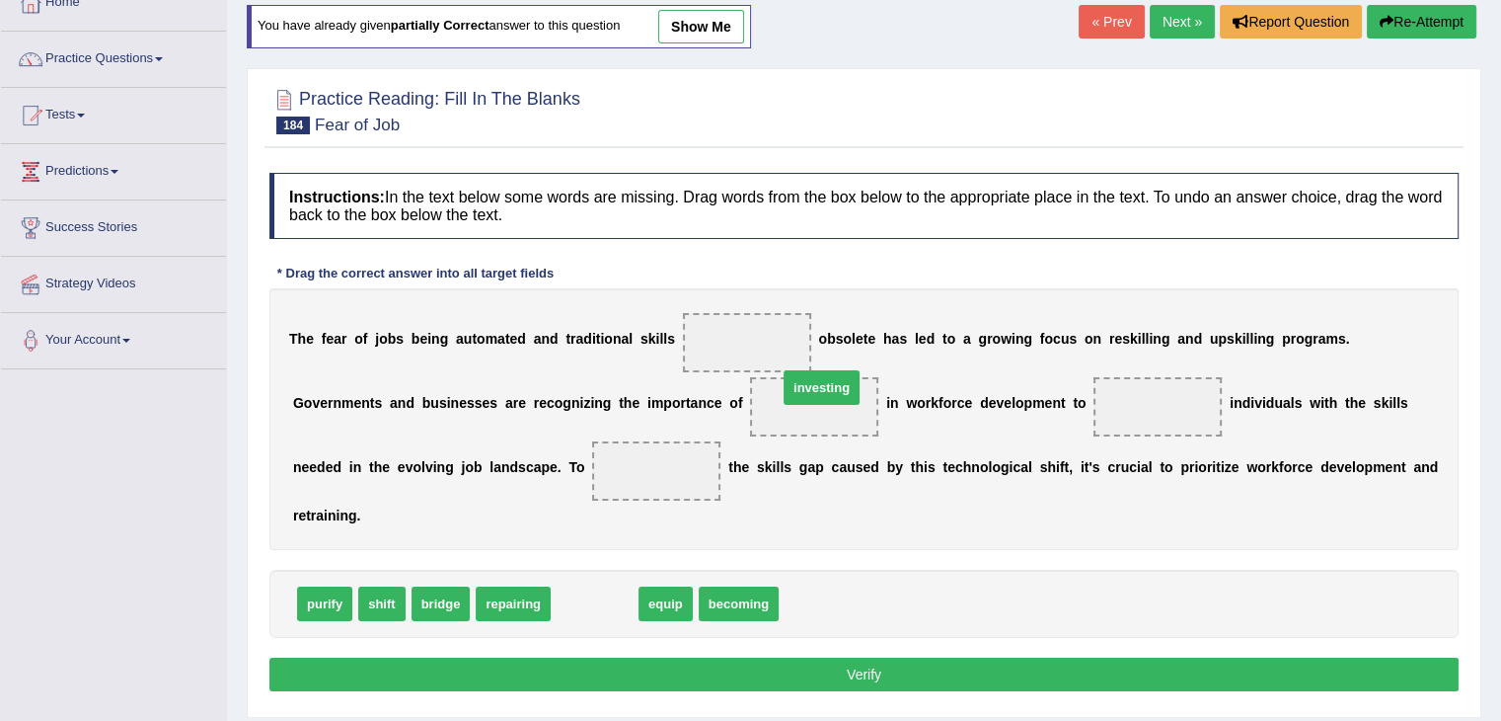
drag, startPoint x: 576, startPoint y: 597, endPoint x: 806, endPoint y: 386, distance: 312.3
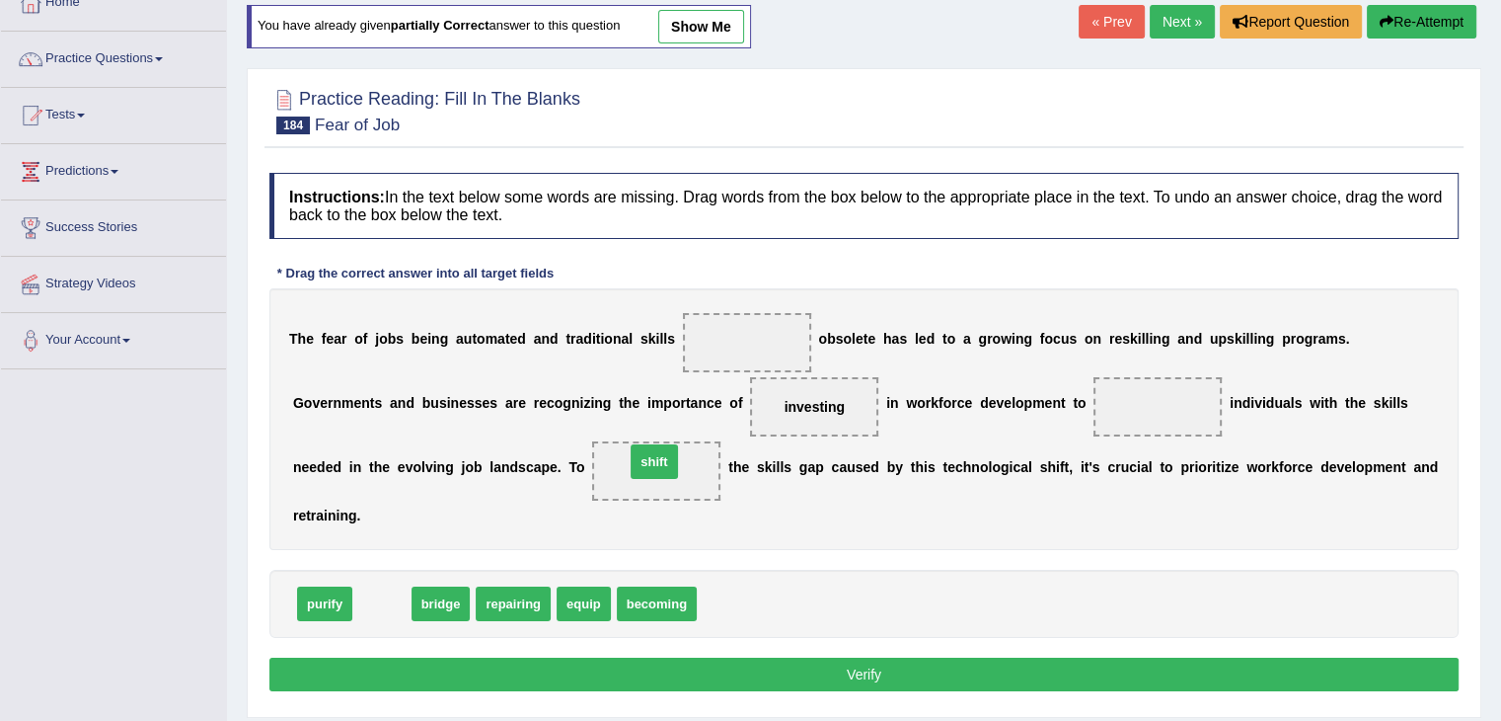
drag, startPoint x: 379, startPoint y: 599, endPoint x: 678, endPoint y: 469, distance: 326.3
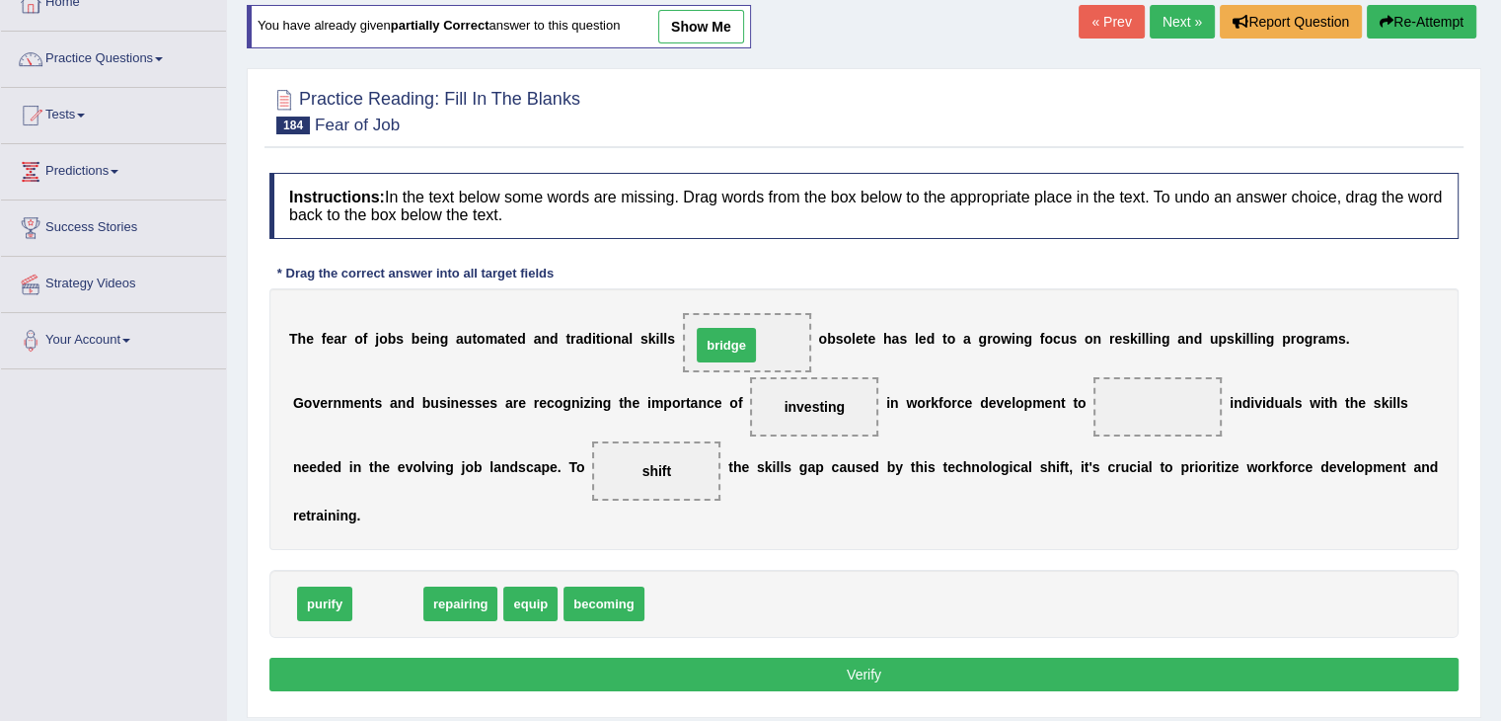
drag, startPoint x: 390, startPoint y: 594, endPoint x: 746, endPoint y: 329, distance: 444.4
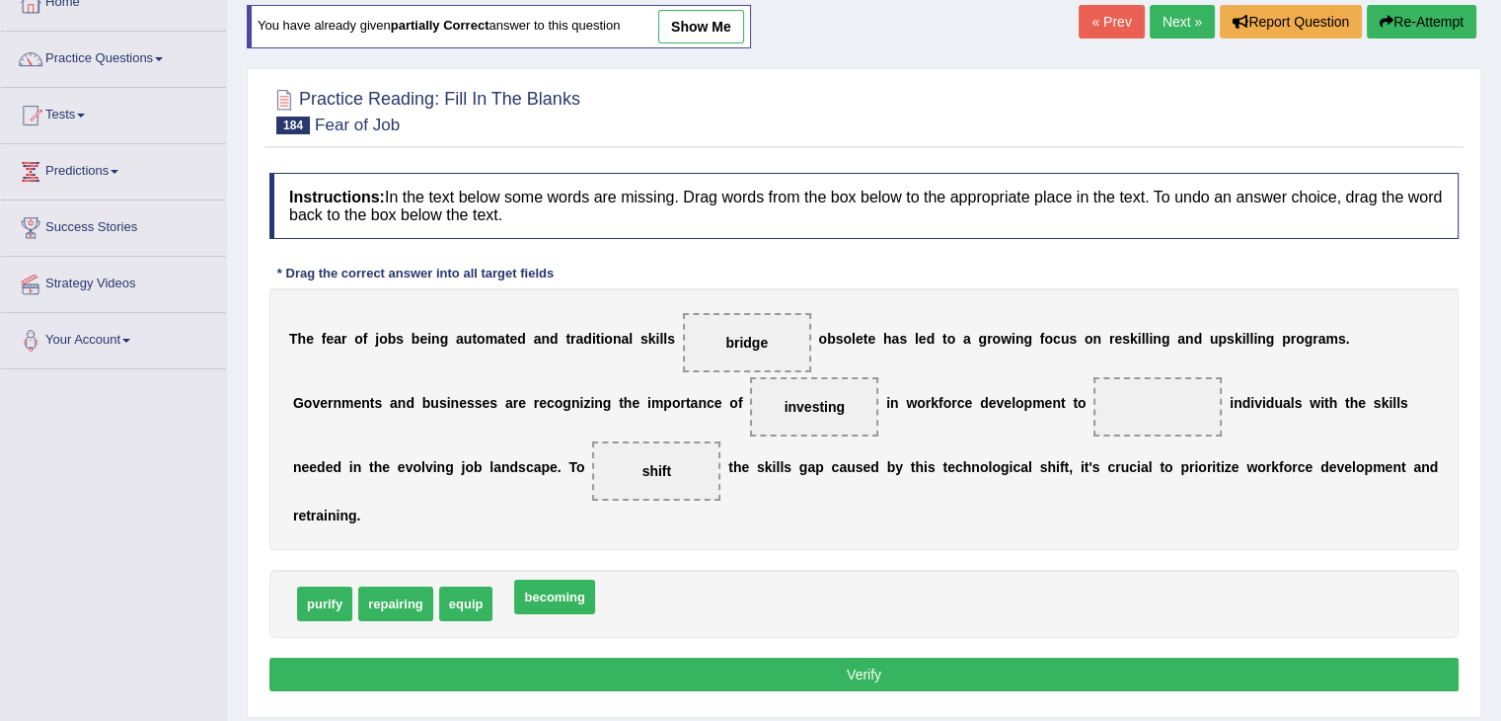
drag, startPoint x: 534, startPoint y: 599, endPoint x: 550, endPoint y: 592, distance: 17.2
drag, startPoint x: 456, startPoint y: 589, endPoint x: 1140, endPoint y: 399, distance: 710.1
click at [875, 668] on button "Verify" at bounding box center [864, 674] width 1190 height 34
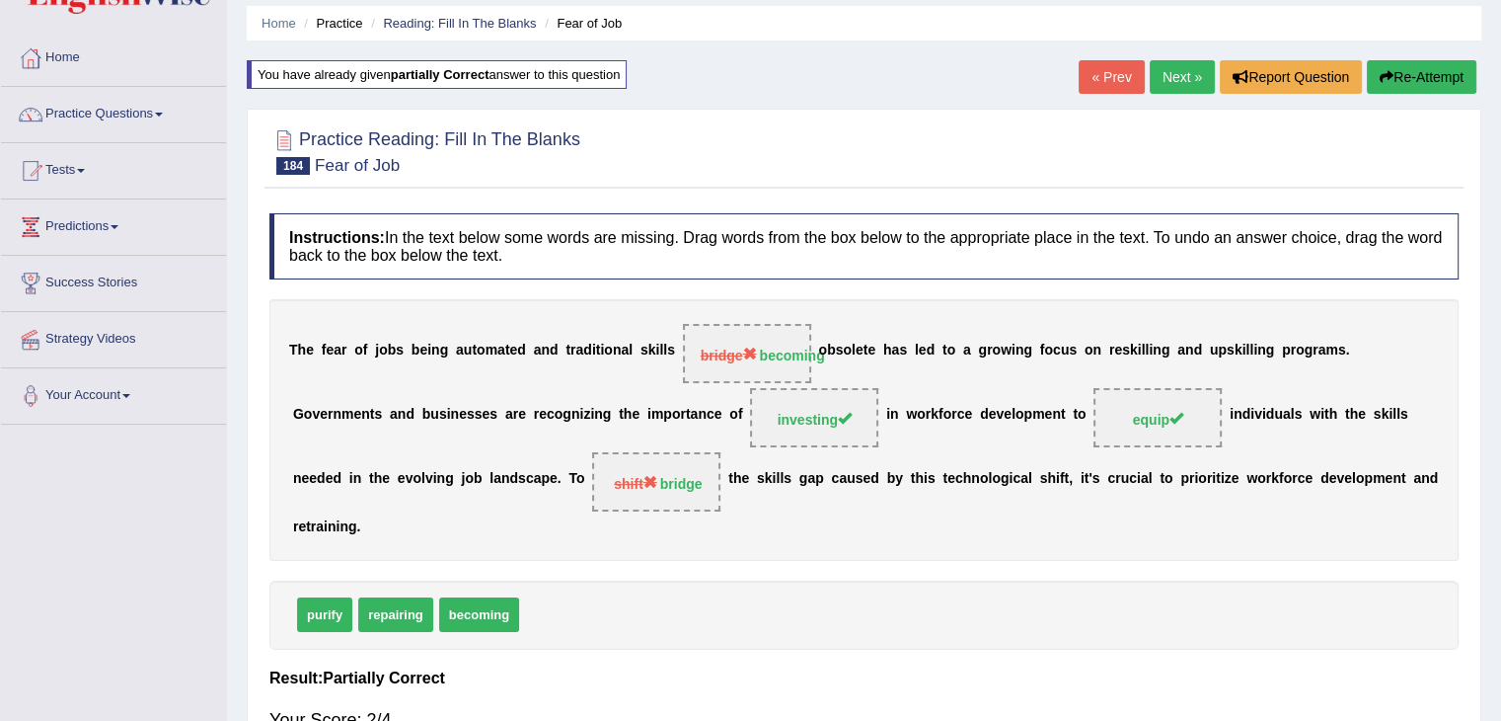
scroll to position [0, 0]
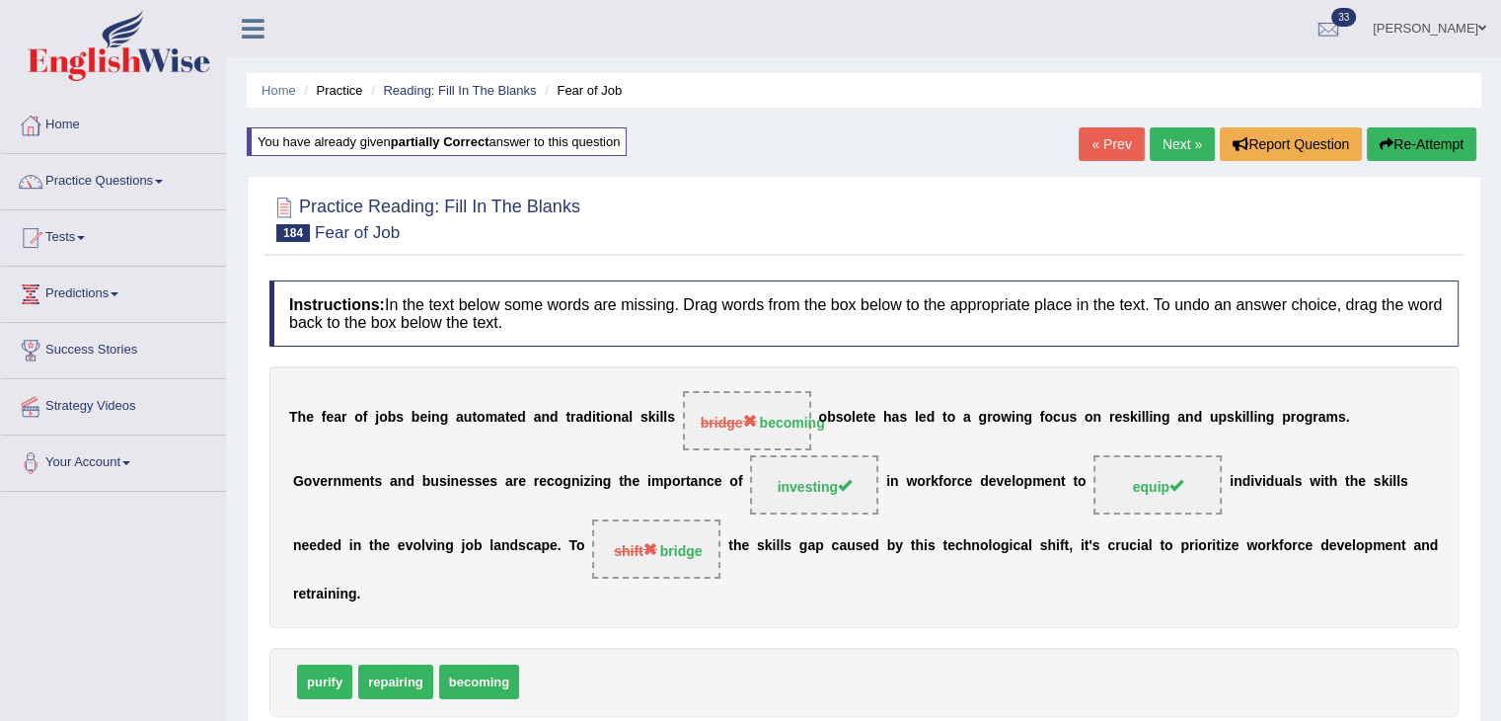
click at [1178, 132] on link "Next »" at bounding box center [1182, 144] width 65 height 34
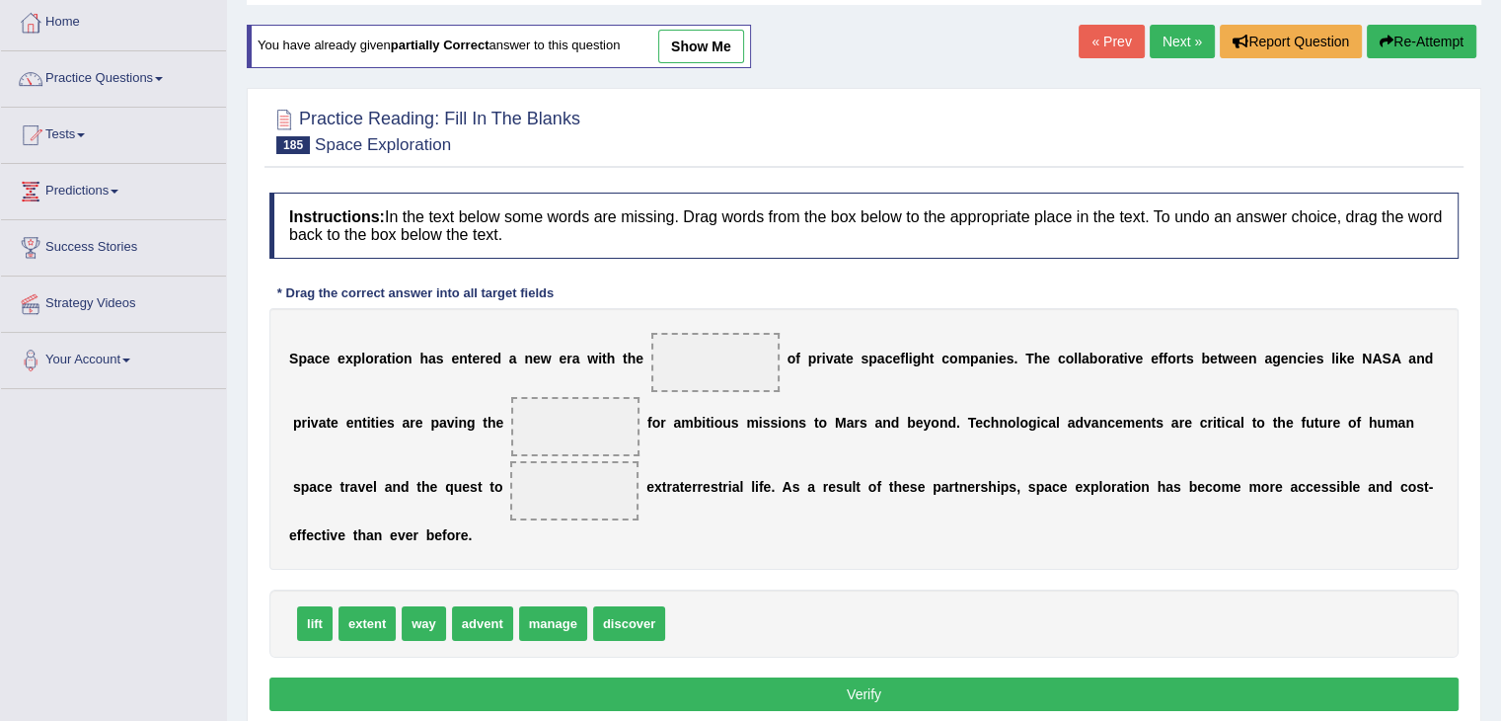
scroll to position [105, 0]
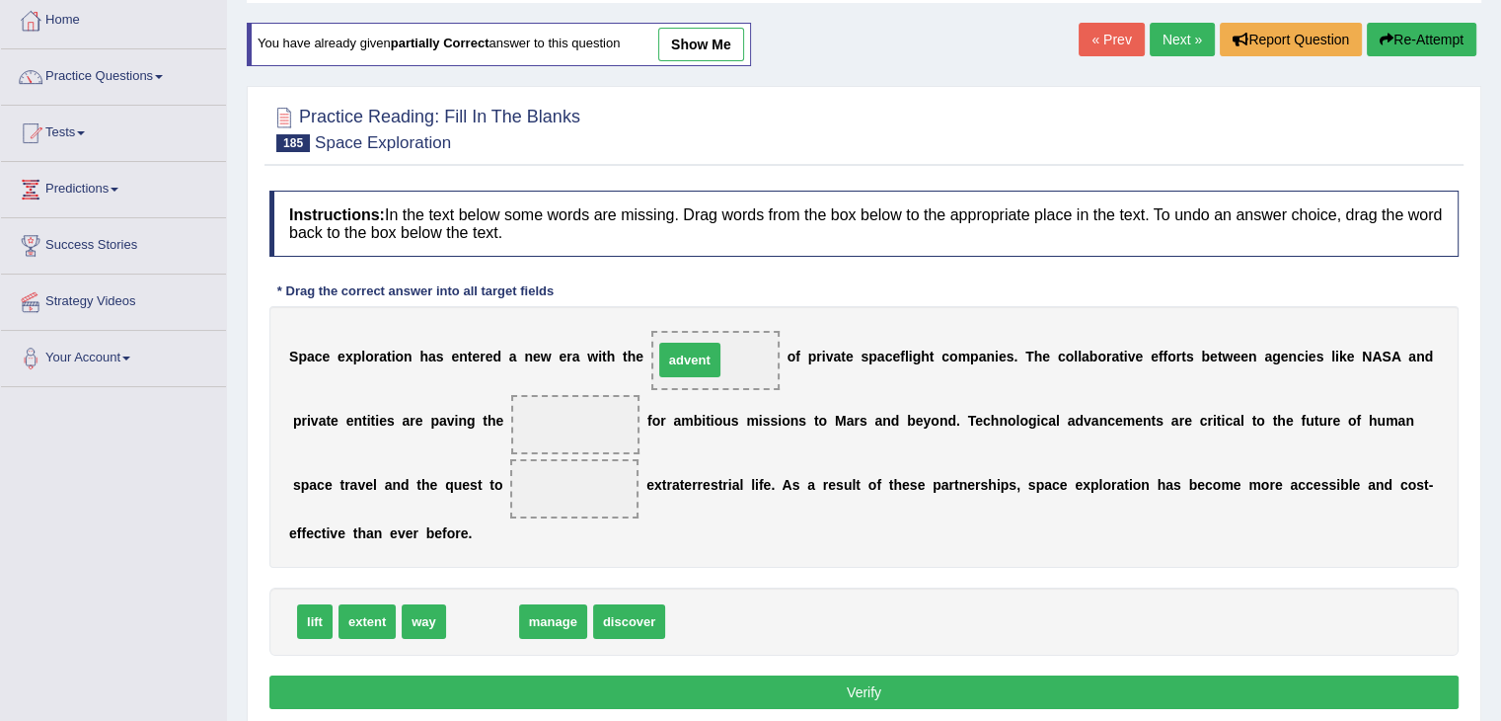
drag, startPoint x: 492, startPoint y: 620, endPoint x: 711, endPoint y: 356, distance: 342.8
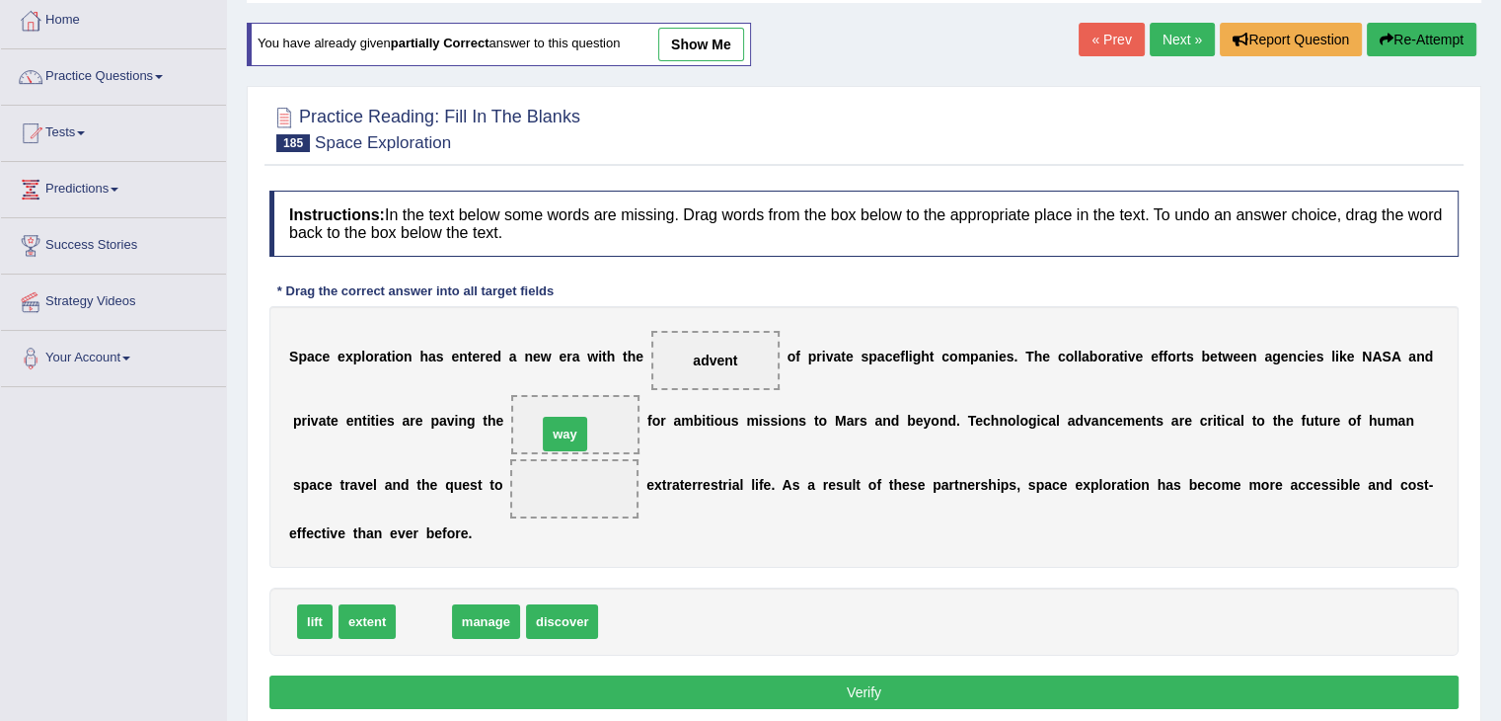
drag, startPoint x: 416, startPoint y: 623, endPoint x: 560, endPoint y: 434, distance: 237.3
drag, startPoint x: 426, startPoint y: 624, endPoint x: 537, endPoint y: 499, distance: 166.4
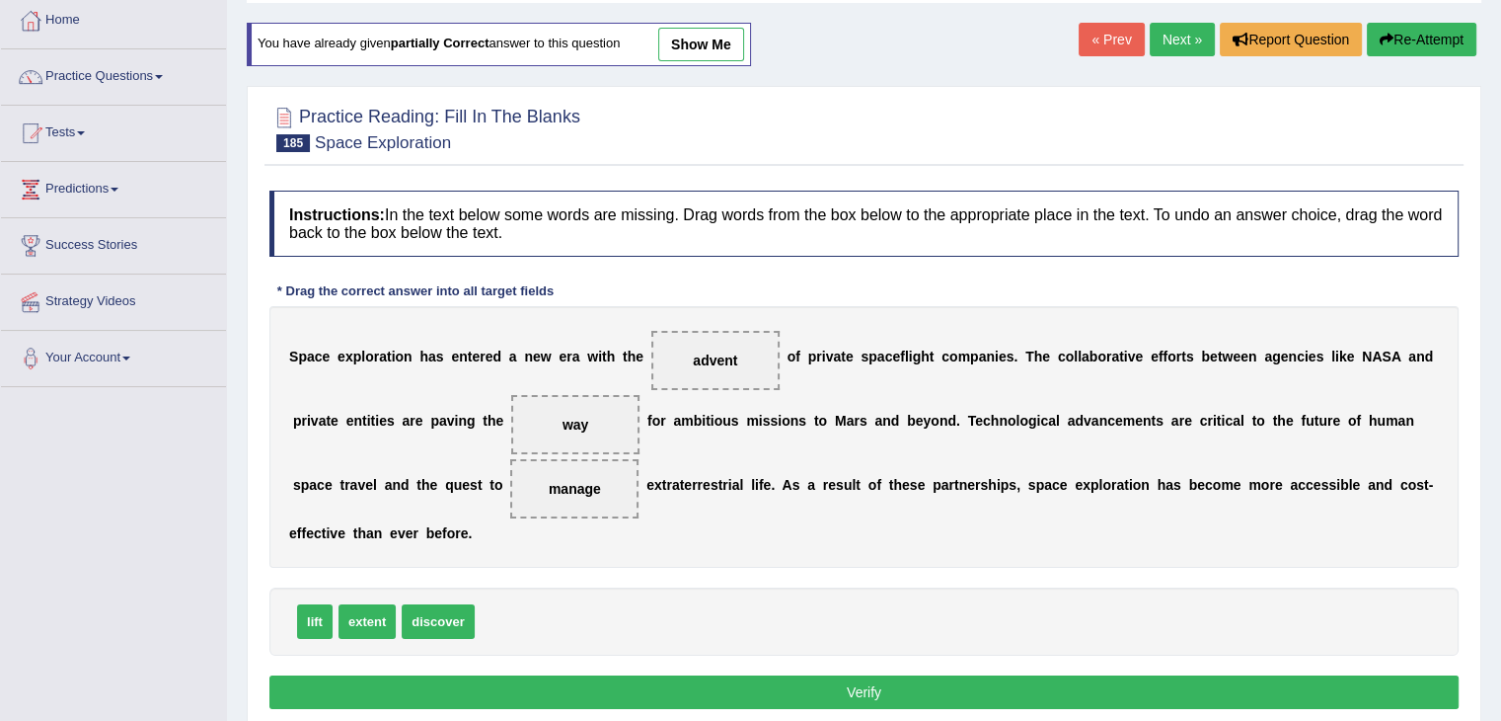
click at [519, 691] on button "Verify" at bounding box center [864, 692] width 1190 height 34
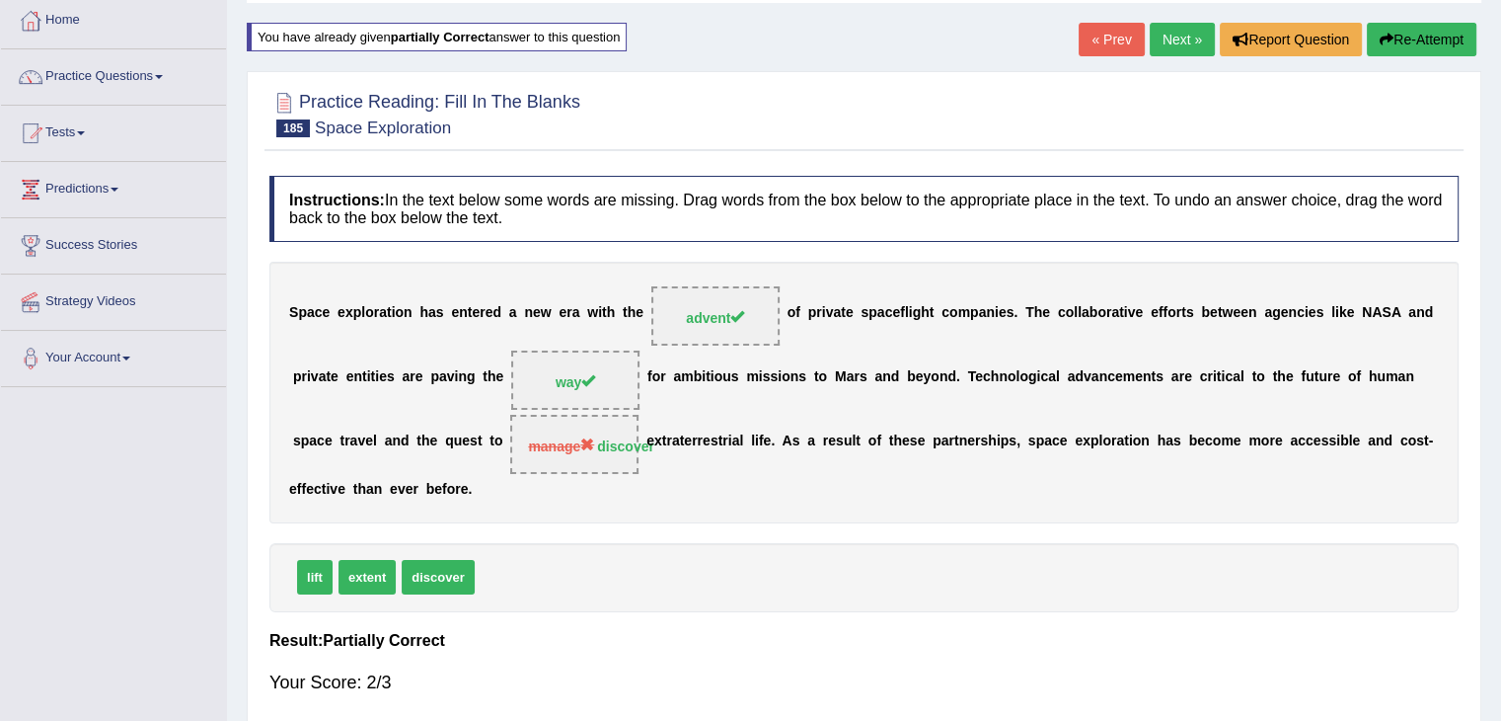
scroll to position [0, 0]
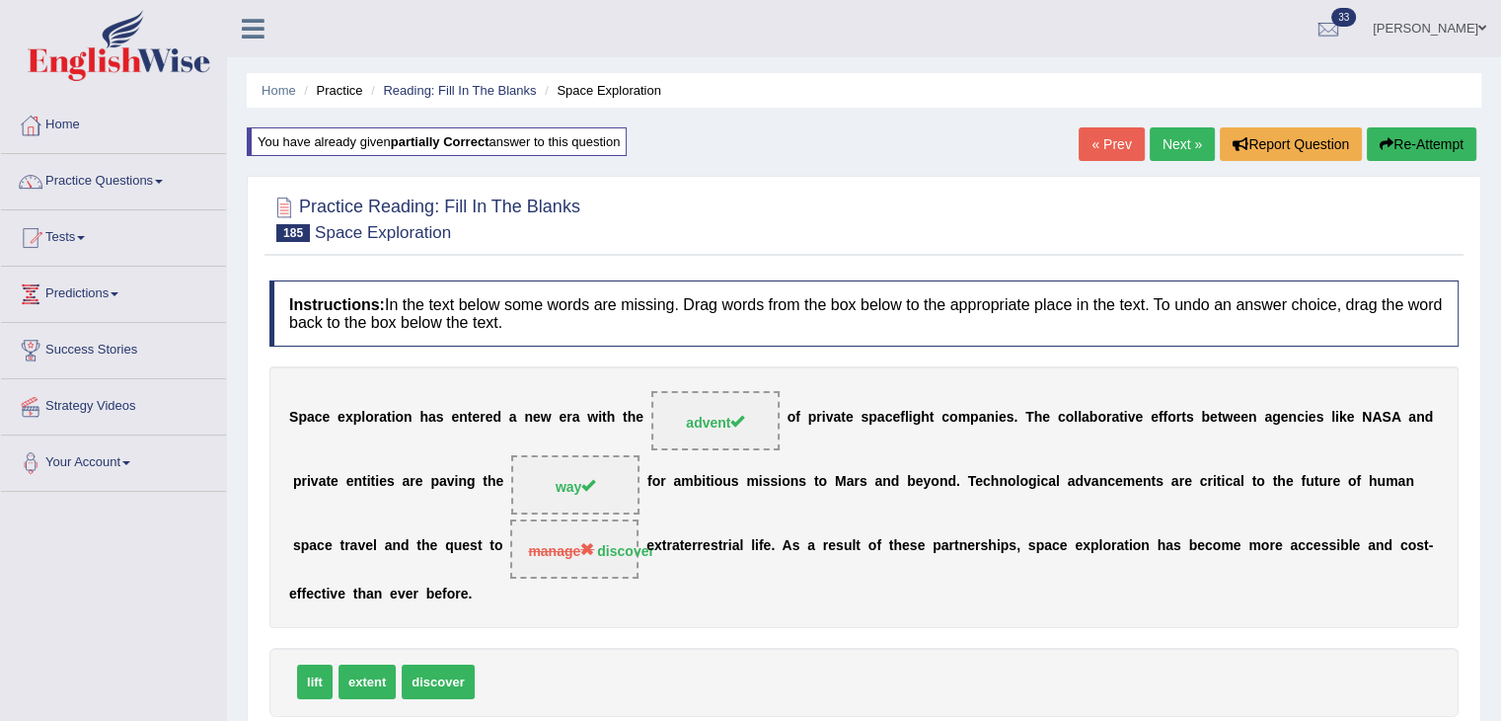
click at [1164, 144] on link "Next »" at bounding box center [1182, 144] width 65 height 34
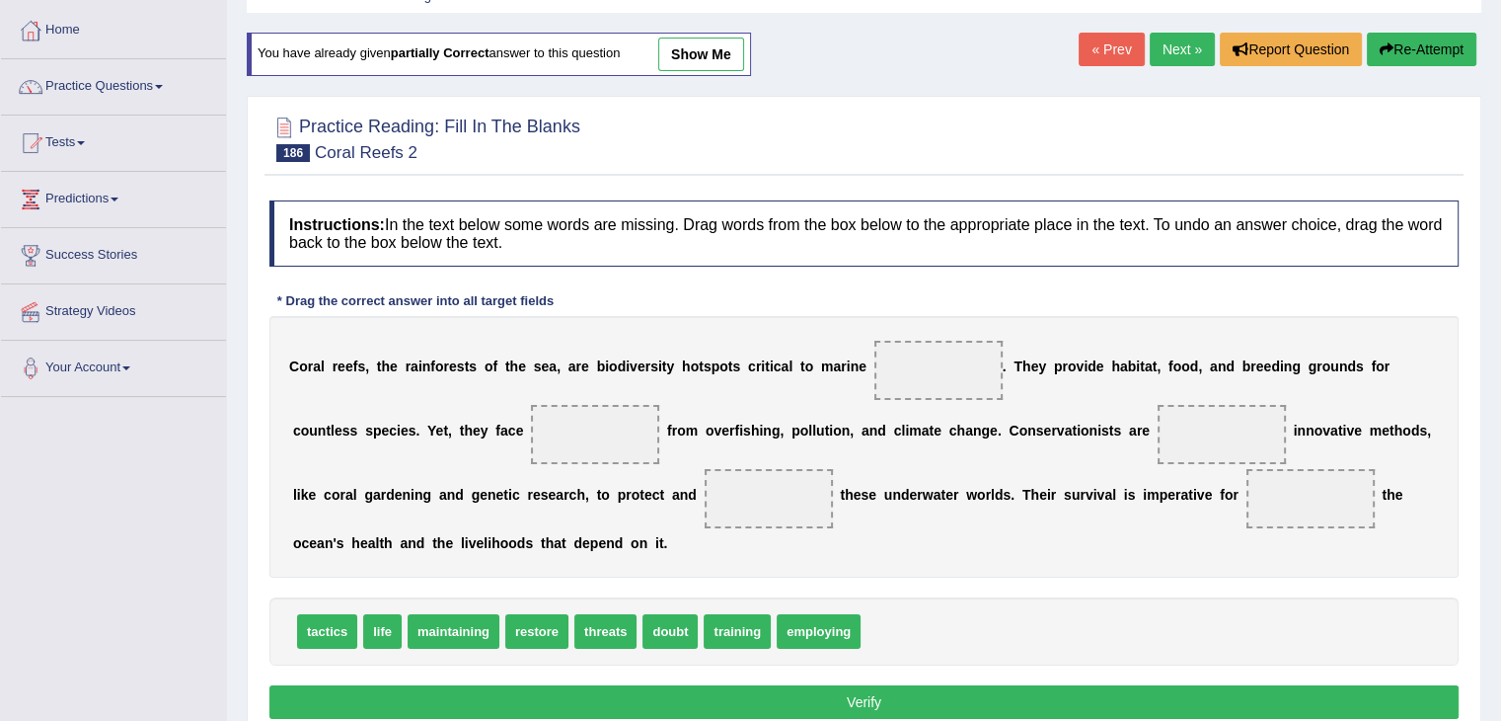
click at [705, 57] on link "show me" at bounding box center [701, 55] width 86 height 34
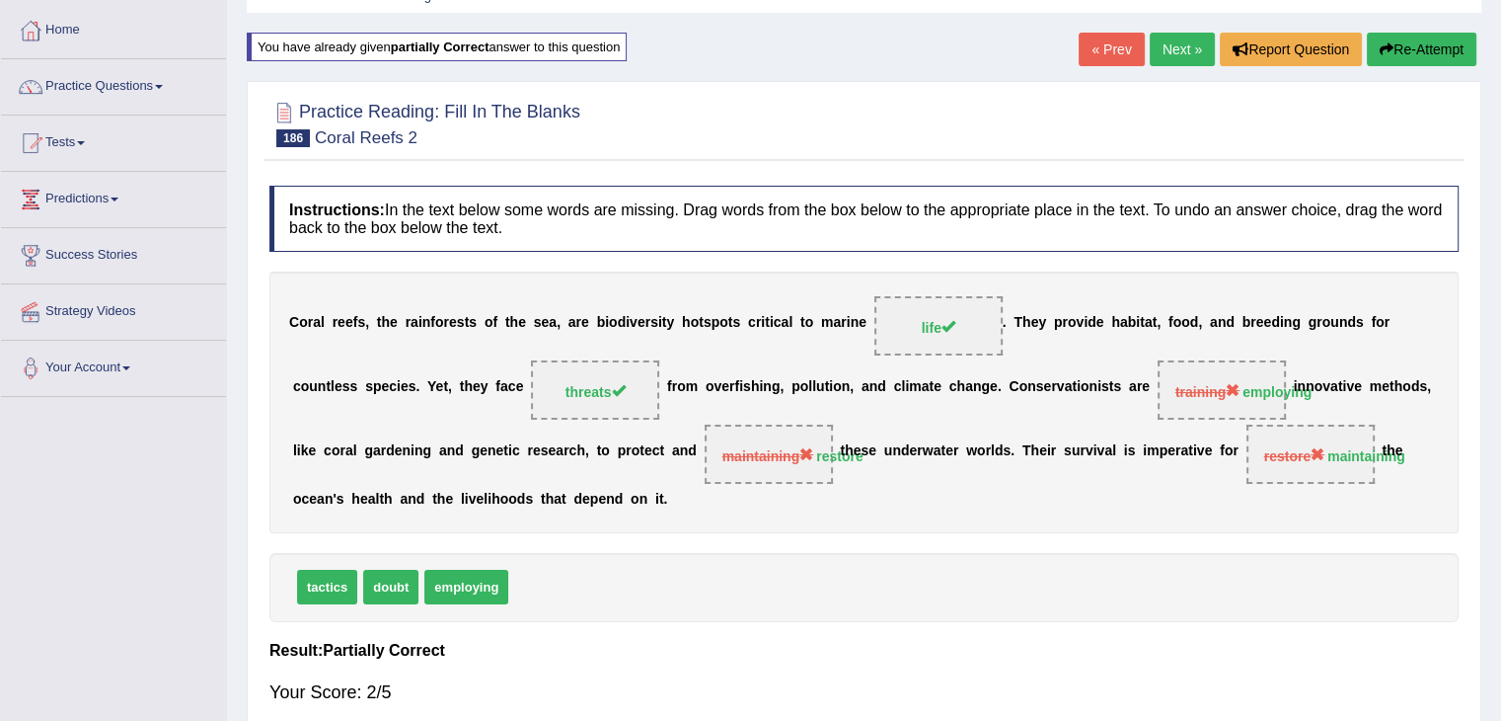
click at [783, 532] on div "Instructions: In the text below some words are missing. Drag words from the box…" at bounding box center [864, 454] width 1199 height 556
drag, startPoint x: 466, startPoint y: 572, endPoint x: 874, endPoint y: 447, distance: 426.2
click at [874, 447] on div "Instructions: In the text below some words are missing. Drag words from the box…" at bounding box center [864, 454] width 1199 height 556
